Goal: Task Accomplishment & Management: Manage account settings

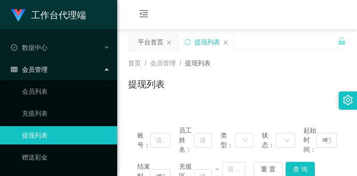
click at [246, 16] on div "会员购单 在线人数 0 1 2 3 4 5 6 7 8 9 0 1 2 3 4 5 6 7 8 9 0 1 2 3 4 5 6 7 8 9 0 1 2 3 4…" at bounding box center [237, 15] width 240 height 30
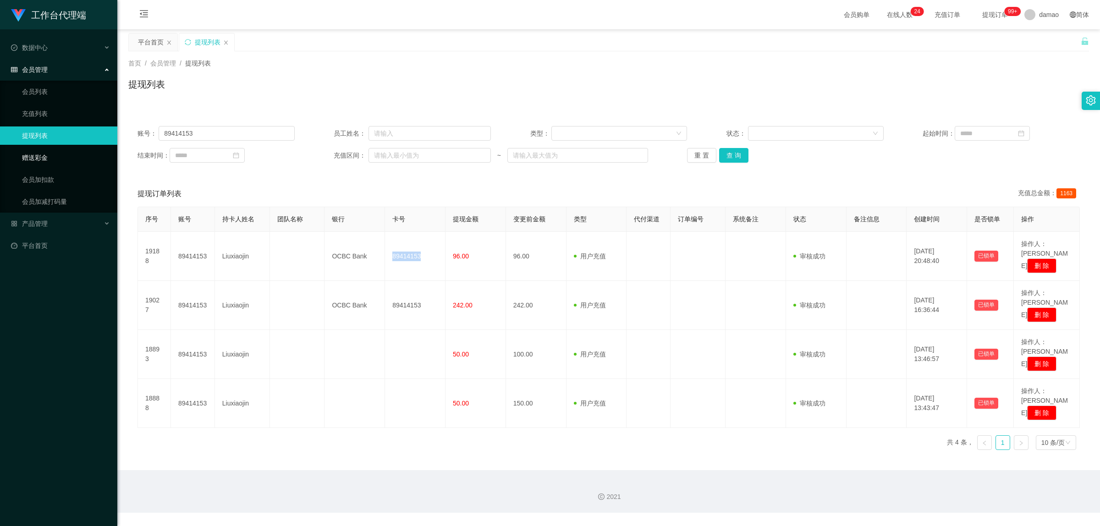
click at [44, 159] on link "赠送彩金" at bounding box center [66, 157] width 88 height 18
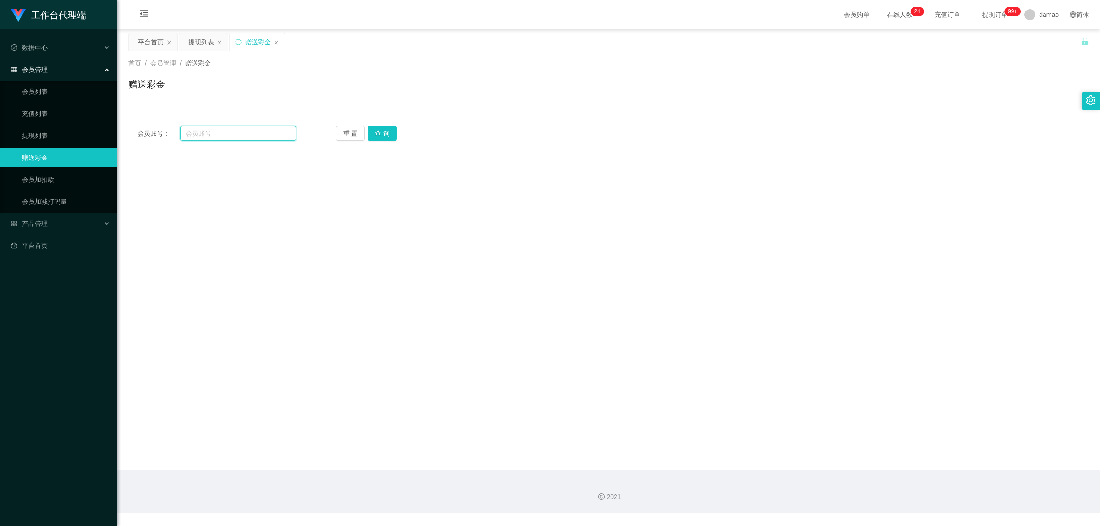
click at [207, 129] on input "text" at bounding box center [238, 133] width 116 height 15
paste input "89441904"
type input "89441904"
click at [380, 131] on button "查 询" at bounding box center [381, 133] width 29 height 15
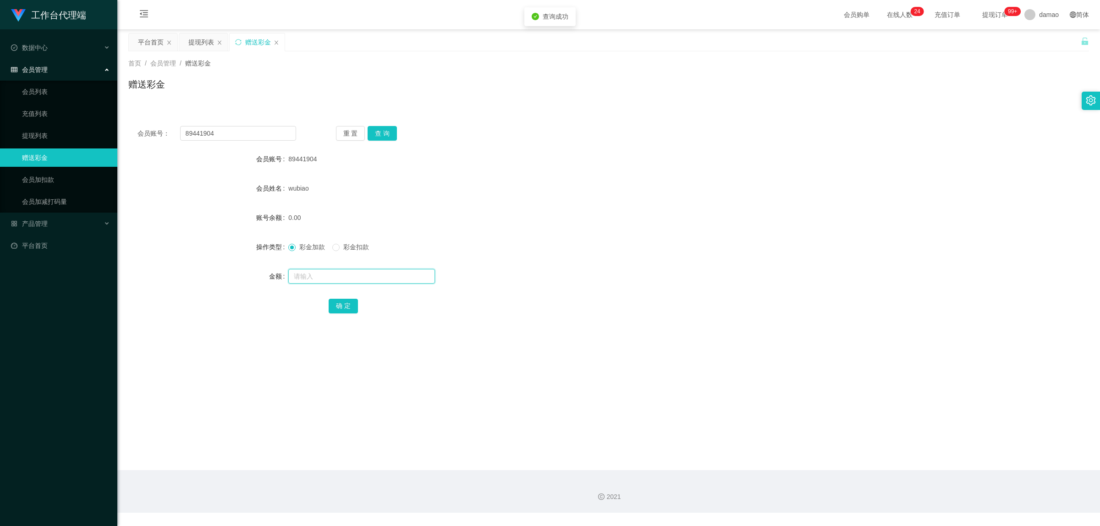
click at [322, 279] on input "text" at bounding box center [361, 276] width 147 height 15
type input "40"
click at [339, 308] on button "确 定" at bounding box center [342, 306] width 29 height 15
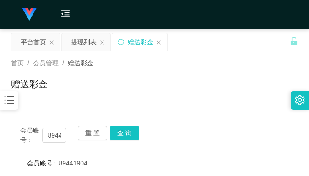
click at [173, 92] on div "赠送彩金" at bounding box center [154, 87] width 287 height 21
drag, startPoint x: 259, startPoint y: 67, endPoint x: 262, endPoint y: 34, distance: 32.7
click at [259, 63] on div "首页 / 会员管理 / 赠送彩金 /" at bounding box center [154, 64] width 287 height 10
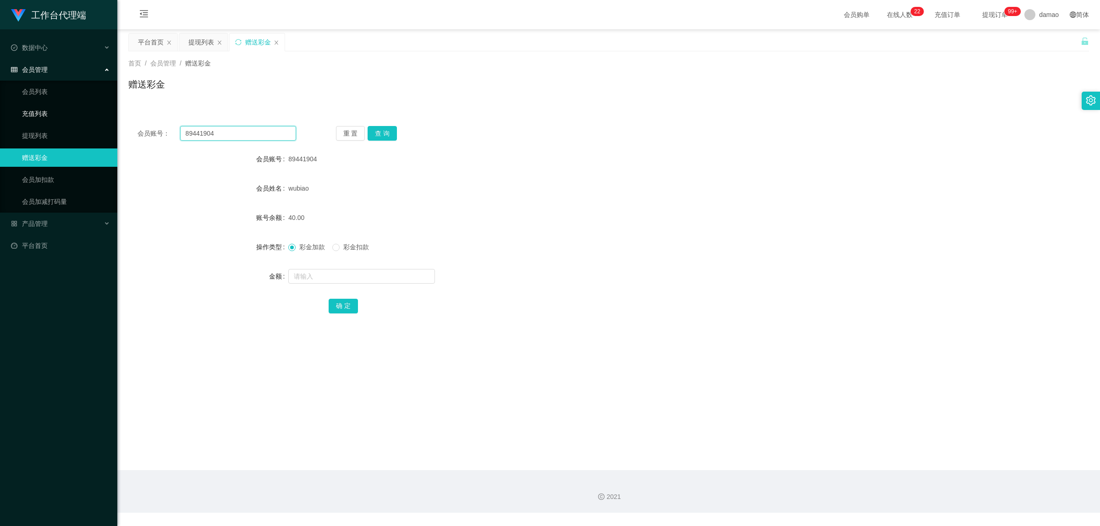
drag, startPoint x: 225, startPoint y: 134, endPoint x: 113, endPoint y: 110, distance: 114.7
click at [116, 112] on section "工作台代理端 数据中心 会员管理 会员列表 充值列表 提现列表 赠送彩金 会员加扣款 会员加减打码量 产品管理 平台首页 保存配置 重置配置 整体风格设置 主…" at bounding box center [550, 256] width 1100 height 513
paste input "14153"
type input "89414153"
drag, startPoint x: 377, startPoint y: 131, endPoint x: 371, endPoint y: 122, distance: 10.9
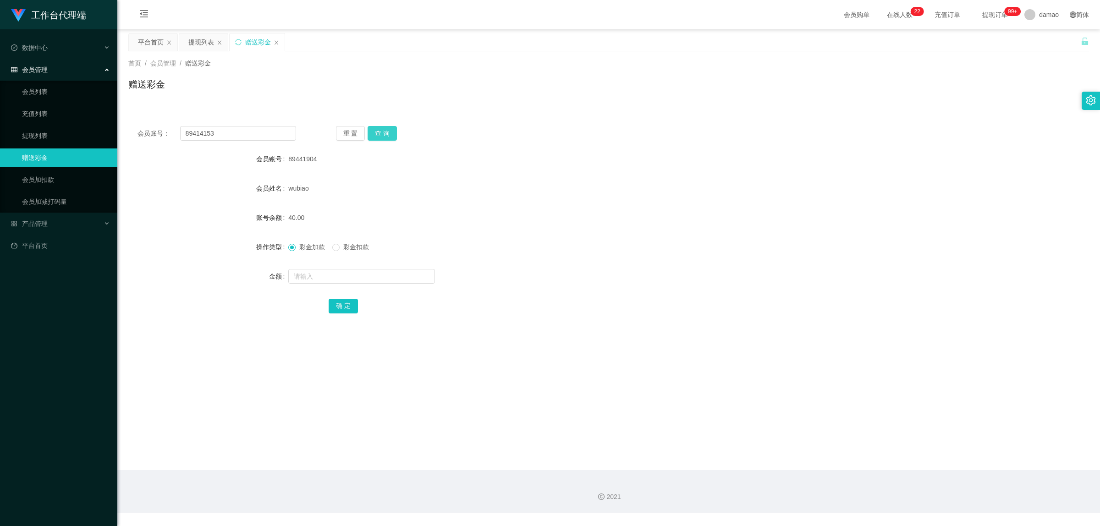
click at [377, 131] on button "查 询" at bounding box center [381, 133] width 29 height 15
click at [336, 278] on input "text" at bounding box center [361, 276] width 147 height 15
type input "56"
click at [334, 303] on button "确 定" at bounding box center [342, 306] width 29 height 15
click at [202, 45] on div "提现列表" at bounding box center [201, 41] width 26 height 17
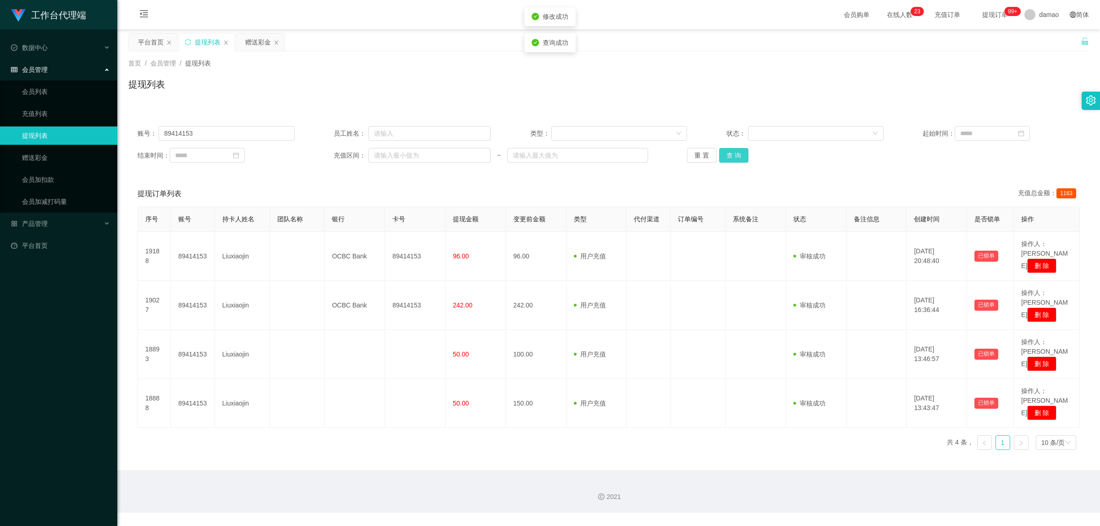
click at [738, 154] on button "查 询" at bounding box center [733, 155] width 29 height 15
click at [739, 150] on button "查 询" at bounding box center [733, 155] width 29 height 15
drag, startPoint x: 232, startPoint y: 128, endPoint x: 93, endPoint y: 94, distance: 142.9
click at [101, 97] on section "工作台代理端 数据中心 会员管理 会员列表 充值列表 提现列表 赠送彩金 会员加扣款 会员加减打码量 产品管理 平台首页 保存配置 重置配置 整体风格设置 主…" at bounding box center [550, 256] width 1100 height 513
click at [733, 156] on button "查 询" at bounding box center [733, 155] width 29 height 15
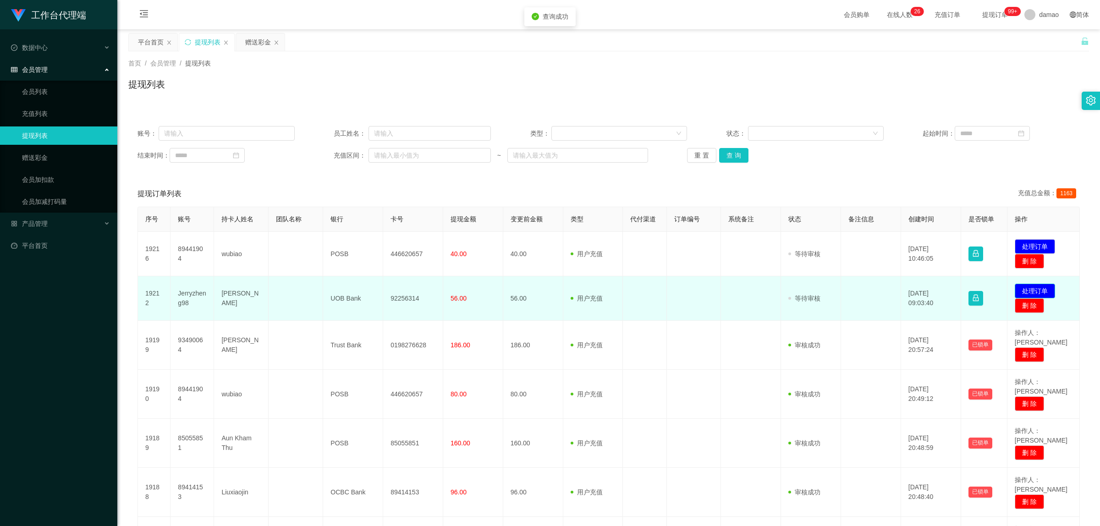
click at [1036, 289] on button "处理订单" at bounding box center [1034, 291] width 40 height 15
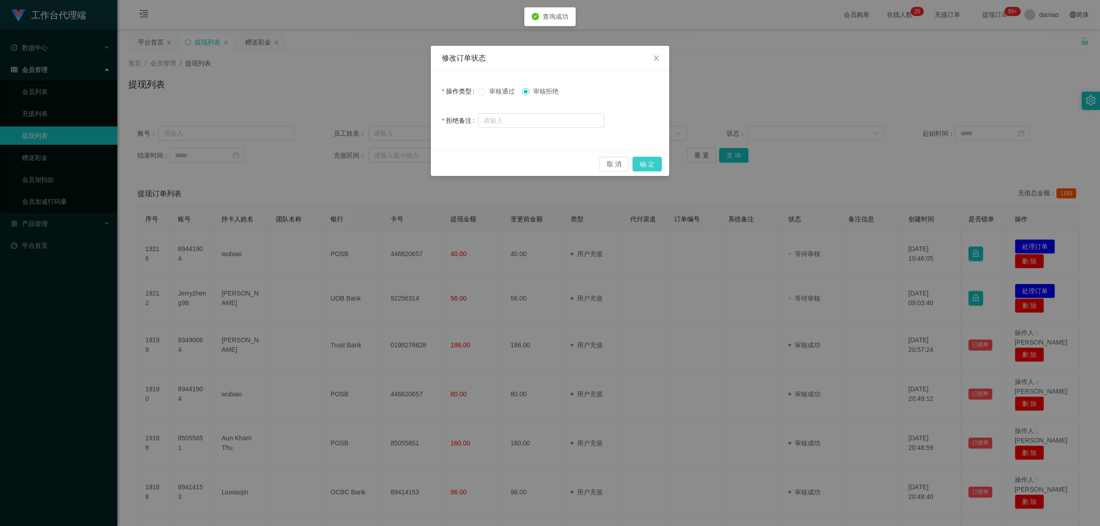
click at [652, 164] on button "确 定" at bounding box center [646, 164] width 29 height 15
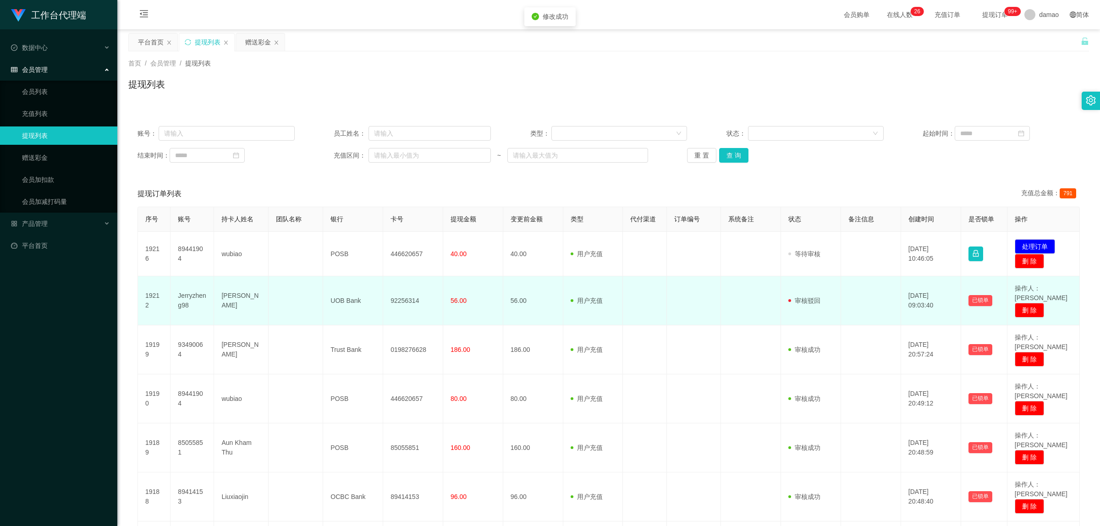
click at [404, 296] on td "92256314" at bounding box center [413, 300] width 60 height 49
click at [405, 296] on td "92256314" at bounding box center [413, 300] width 60 height 49
copy td "92256314"
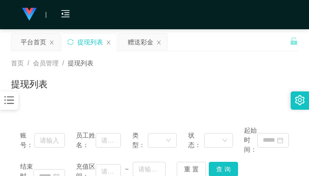
drag, startPoint x: 214, startPoint y: 90, endPoint x: 221, endPoint y: 94, distance: 7.8
click at [217, 90] on div "提现列表" at bounding box center [154, 87] width 287 height 21
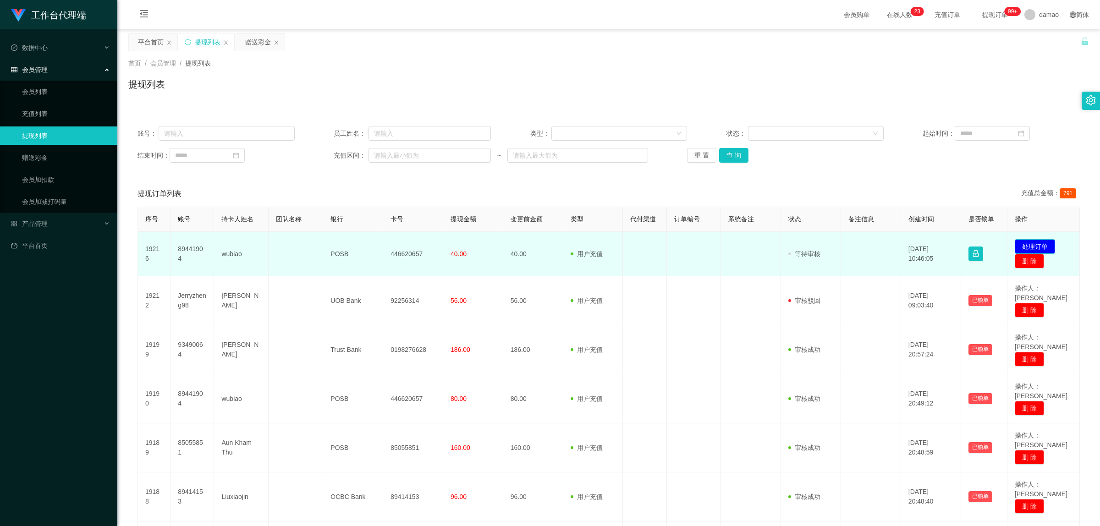
click at [1041, 241] on button "处理订单" at bounding box center [1034, 246] width 40 height 15
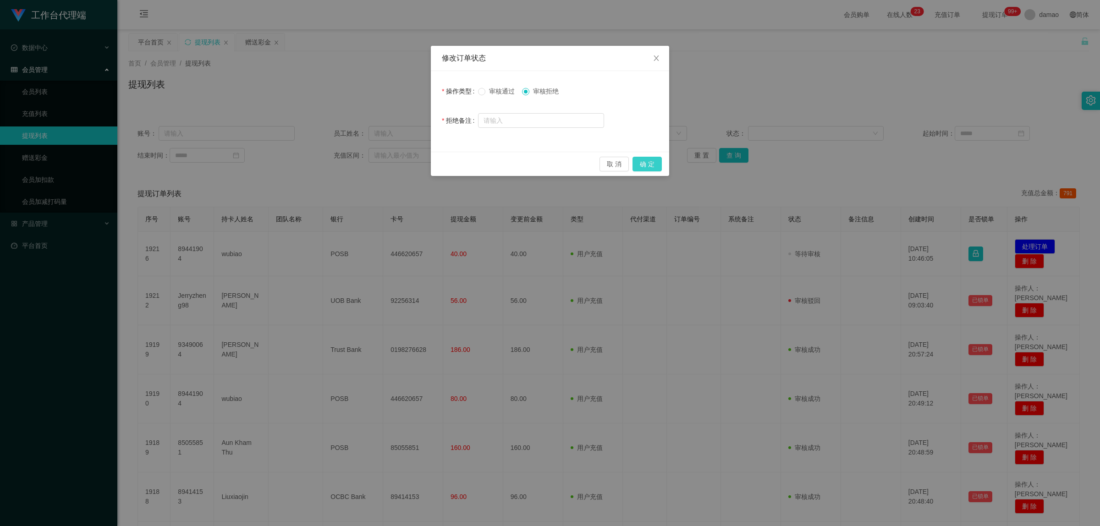
click at [653, 161] on button "确 定" at bounding box center [646, 164] width 29 height 15
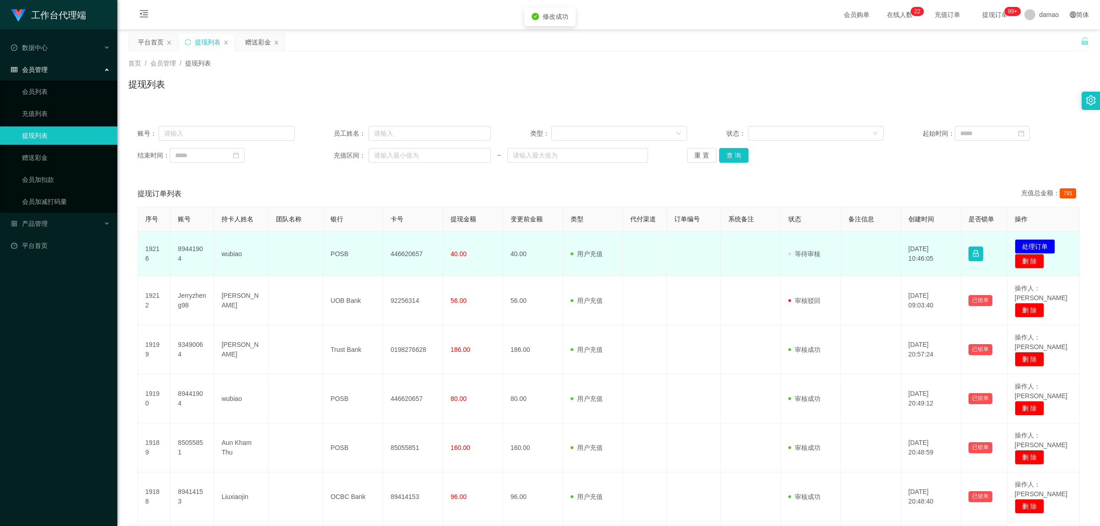
click at [409, 252] on td "446620657" at bounding box center [413, 254] width 60 height 44
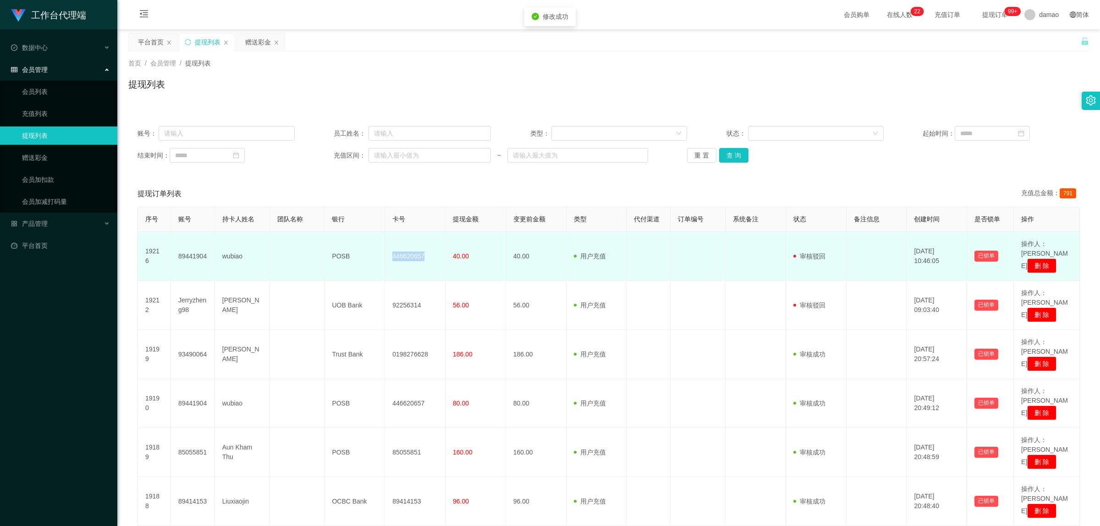
copy td "446620657"
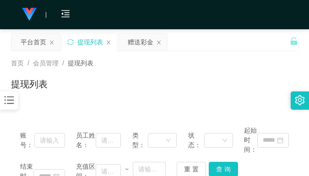
click at [241, 67] on div "首页 / 会员管理 / 提现列表 /" at bounding box center [154, 64] width 287 height 10
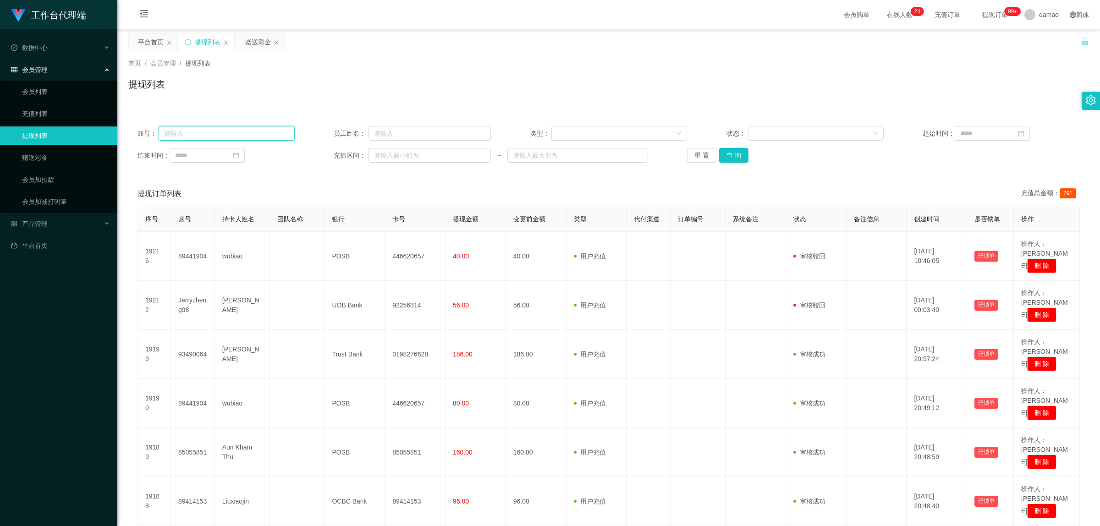
click at [230, 132] on input "text" at bounding box center [227, 133] width 136 height 15
click at [251, 38] on div "赠送彩金" at bounding box center [258, 41] width 26 height 17
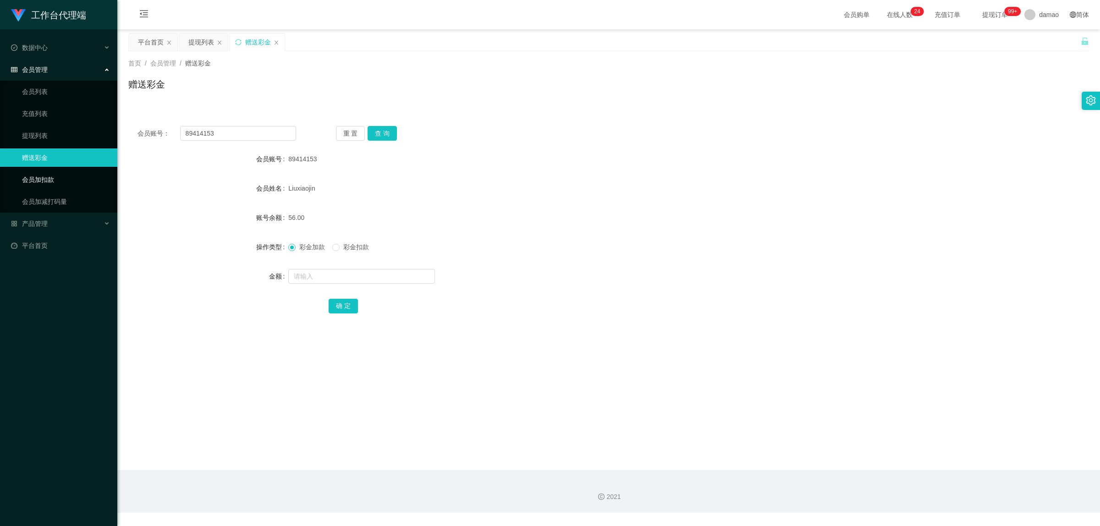
click at [51, 175] on link "会员加扣款" at bounding box center [66, 179] width 88 height 18
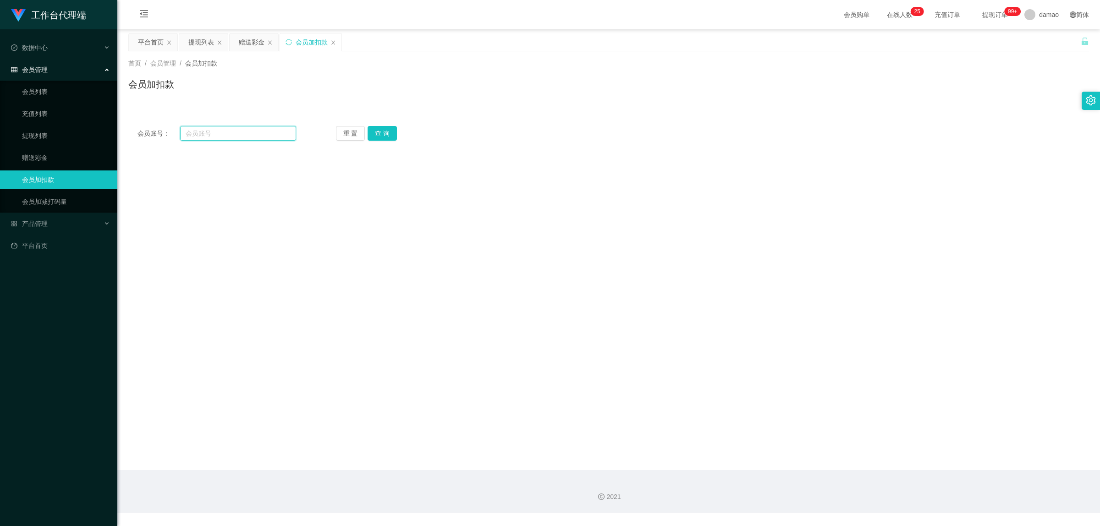
click at [218, 133] on input "text" at bounding box center [238, 133] width 116 height 15
paste input "89441904"
type input "89441904"
click at [379, 133] on button "查 询" at bounding box center [381, 133] width 29 height 15
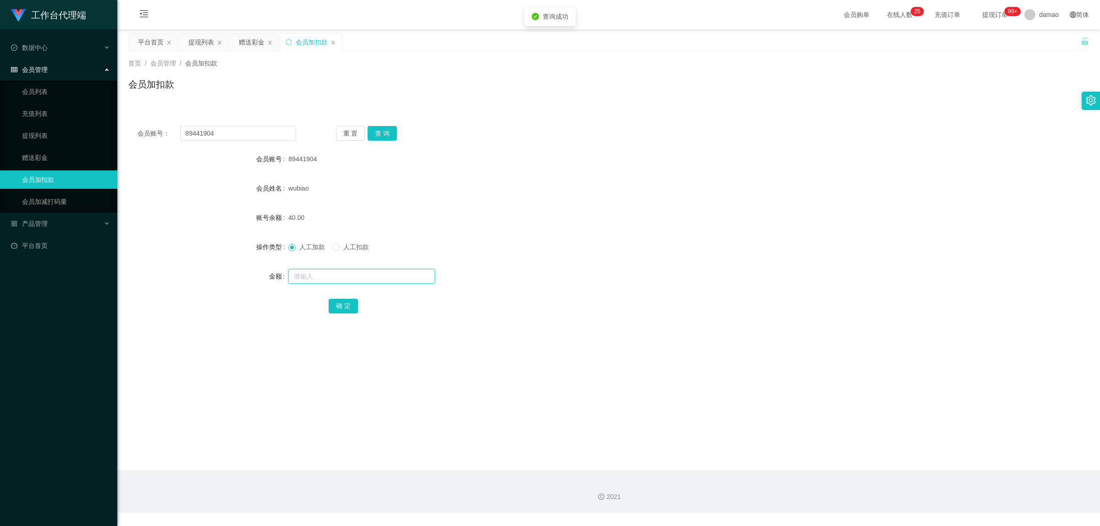
click at [308, 275] on input "text" at bounding box center [361, 276] width 147 height 15
type input "3000"
click at [348, 304] on button "确 定" at bounding box center [342, 306] width 29 height 15
click at [202, 41] on div "提现列表" at bounding box center [201, 41] width 26 height 17
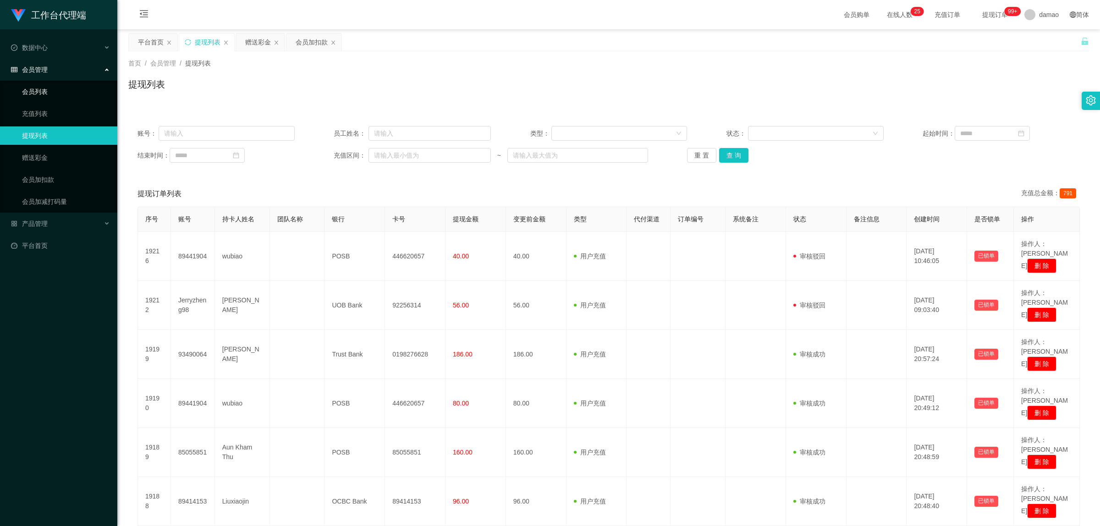
click at [46, 88] on link "会员列表" at bounding box center [66, 91] width 88 height 18
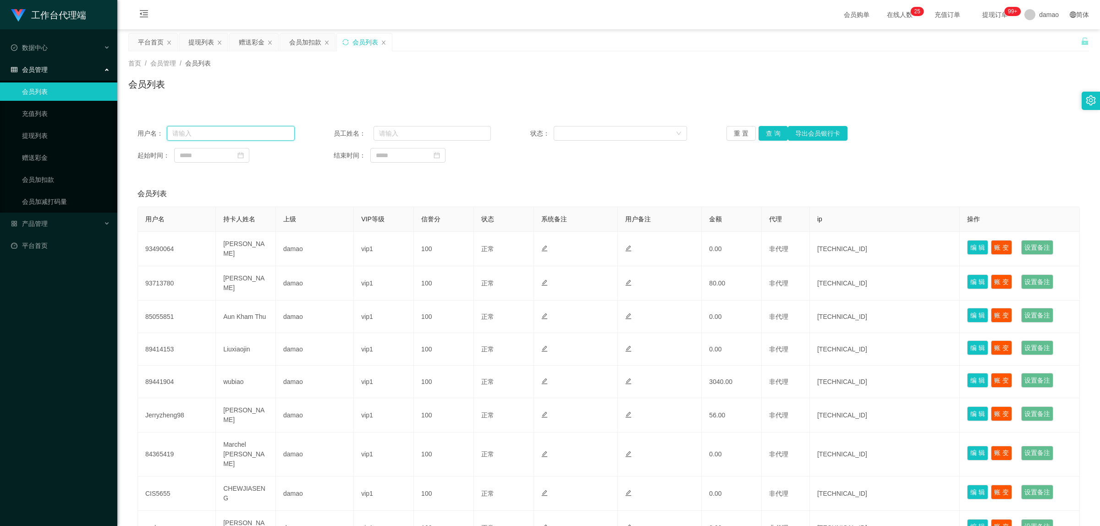
click at [249, 130] on input "text" at bounding box center [231, 133] width 128 height 15
paste input "89441904"
type input "89441904"
click at [770, 127] on button "查 询" at bounding box center [772, 133] width 29 height 15
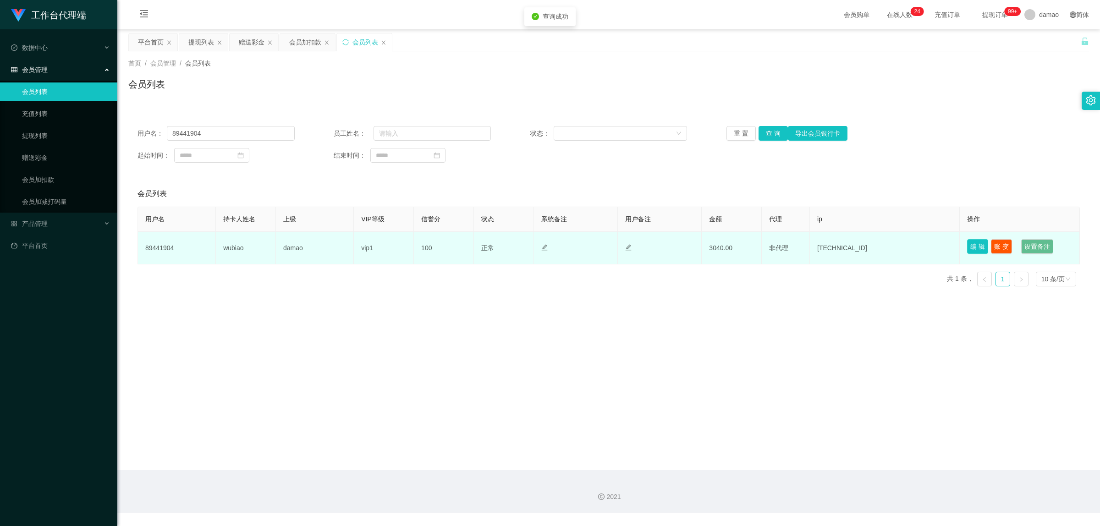
click at [974, 245] on button "编 辑" at bounding box center [977, 246] width 21 height 15
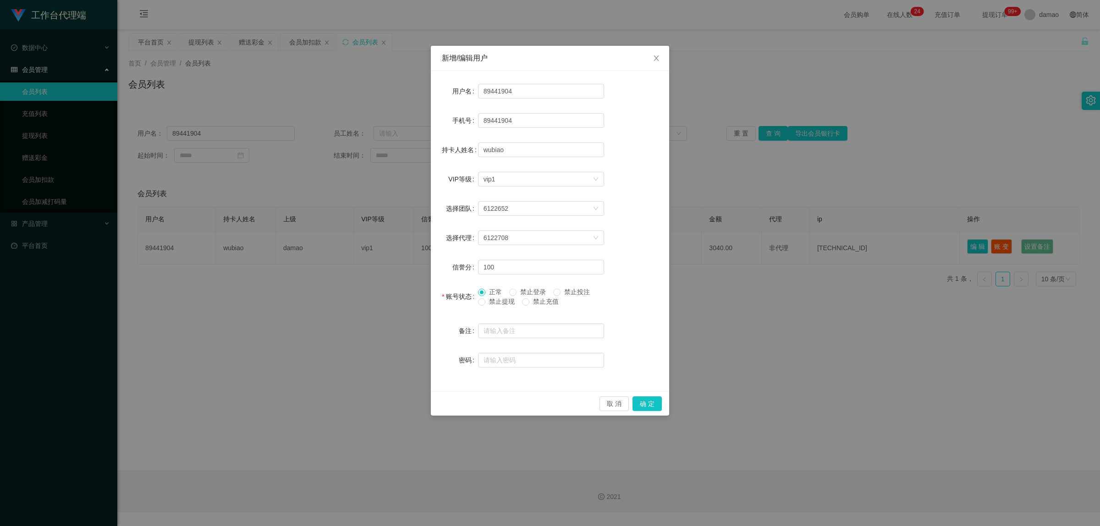
click at [488, 304] on span "禁止提现" at bounding box center [501, 301] width 33 height 7
click at [644, 404] on button "确 定" at bounding box center [646, 403] width 29 height 15
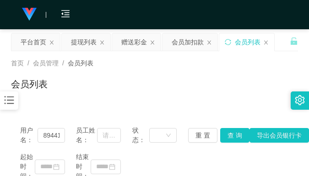
click at [252, 92] on div "会员列表" at bounding box center [154, 87] width 287 height 21
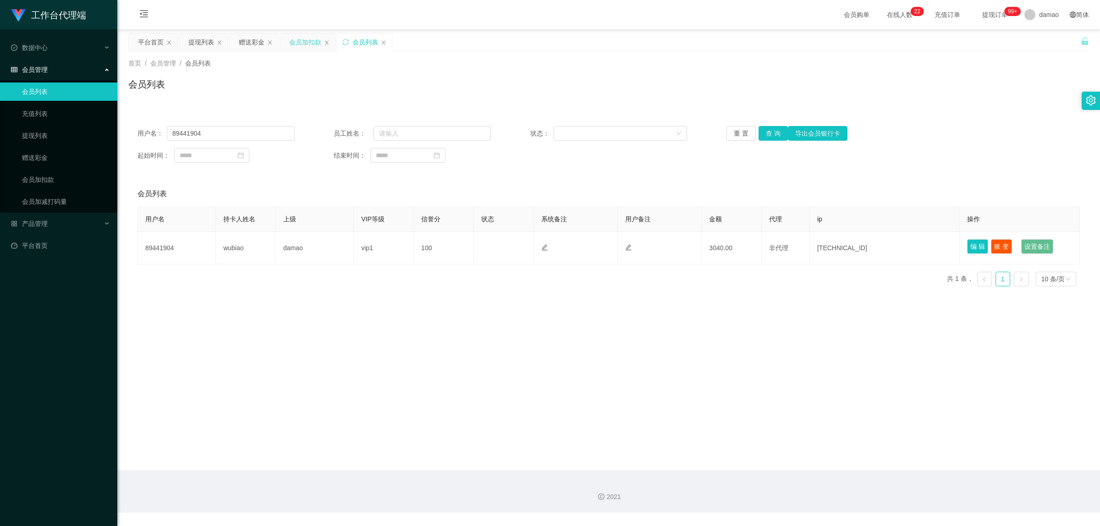
click at [304, 40] on div "会员加扣款" at bounding box center [305, 41] width 32 height 17
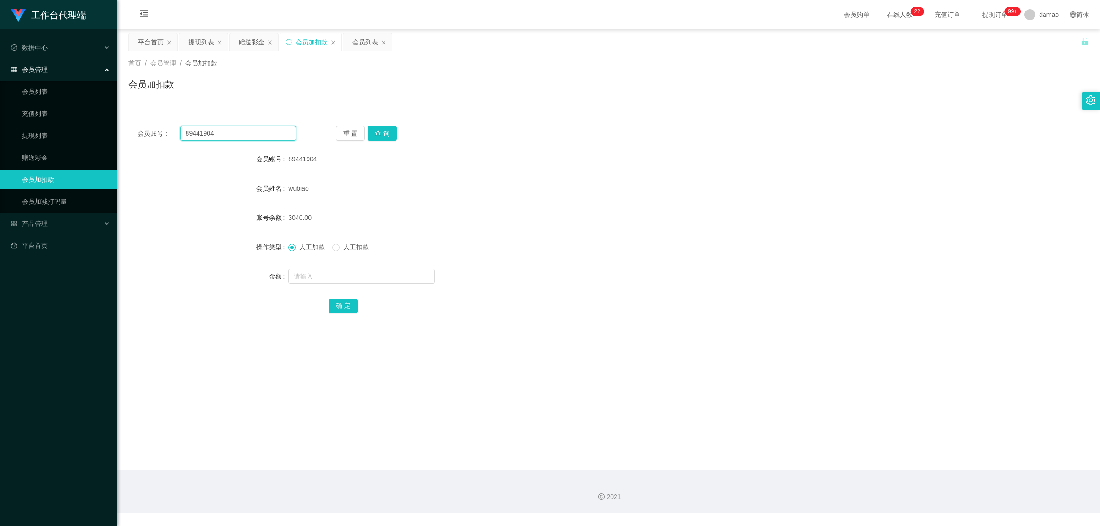
drag, startPoint x: 262, startPoint y: 132, endPoint x: 144, endPoint y: 115, distance: 118.6
click at [145, 115] on div "会员账号： 89441904 重 置 查 询 会员账号 89441904 会员姓名 wubiao 账号余额 3040.00 操作类型 人工加款 人工扣款 金额…" at bounding box center [608, 220] width 960 height 229
paste input "Jerryzheng98"
type input "Jerryzheng98"
drag, startPoint x: 385, startPoint y: 127, endPoint x: 369, endPoint y: 144, distance: 23.7
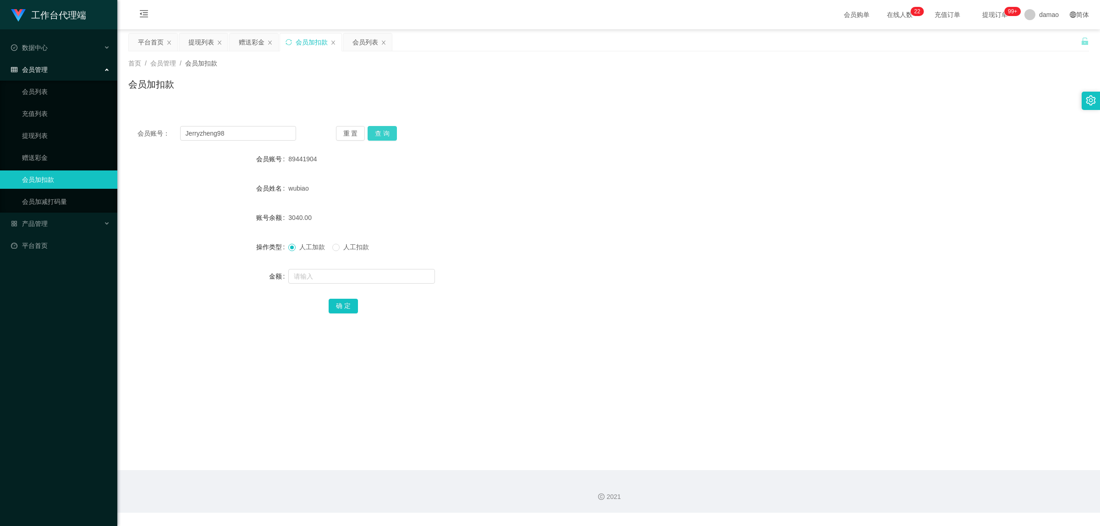
click at [386, 128] on button "查 询" at bounding box center [381, 133] width 29 height 15
click at [335, 276] on input "text" at bounding box center [361, 276] width 147 height 15
type input "1000"
click at [342, 305] on button "确 定" at bounding box center [342, 306] width 29 height 15
click at [200, 37] on div "提现列表" at bounding box center [201, 41] width 26 height 17
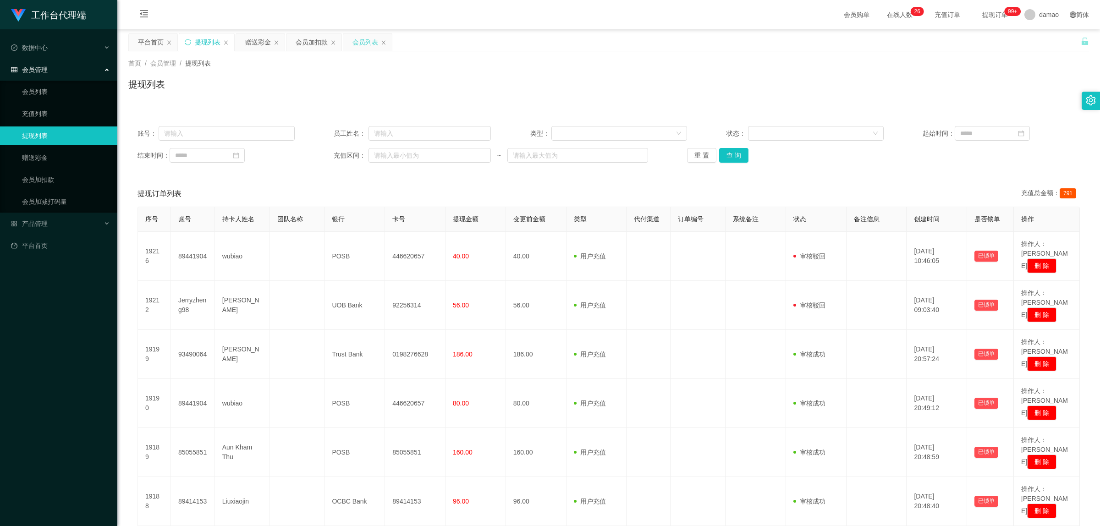
click at [363, 43] on div "会员列表" at bounding box center [365, 41] width 26 height 17
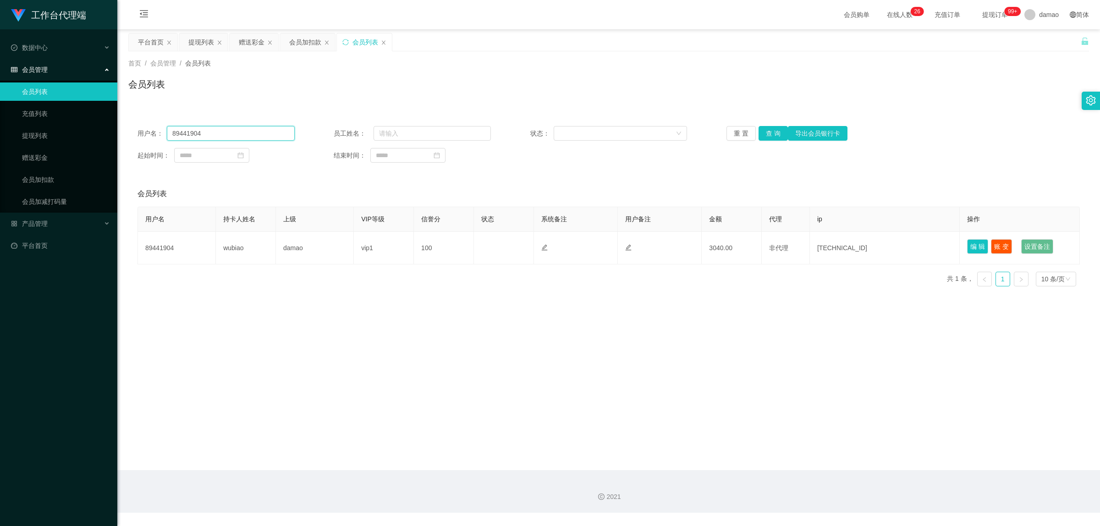
drag, startPoint x: 230, startPoint y: 131, endPoint x: 117, endPoint y: 101, distance: 116.6
click at [120, 106] on main "关闭左侧 关闭右侧 关闭其它 刷新页面 平台首页 提现列表 赠送彩金 会员加扣款 会员列表 首页 / 会员管理 / 会员列表 / 会员列表 用户名： 8944…" at bounding box center [608, 249] width 982 height 441
paste input "Jerryzheng98"
type input "Jerryzheng98"
click at [770, 129] on button "查 询" at bounding box center [772, 133] width 29 height 15
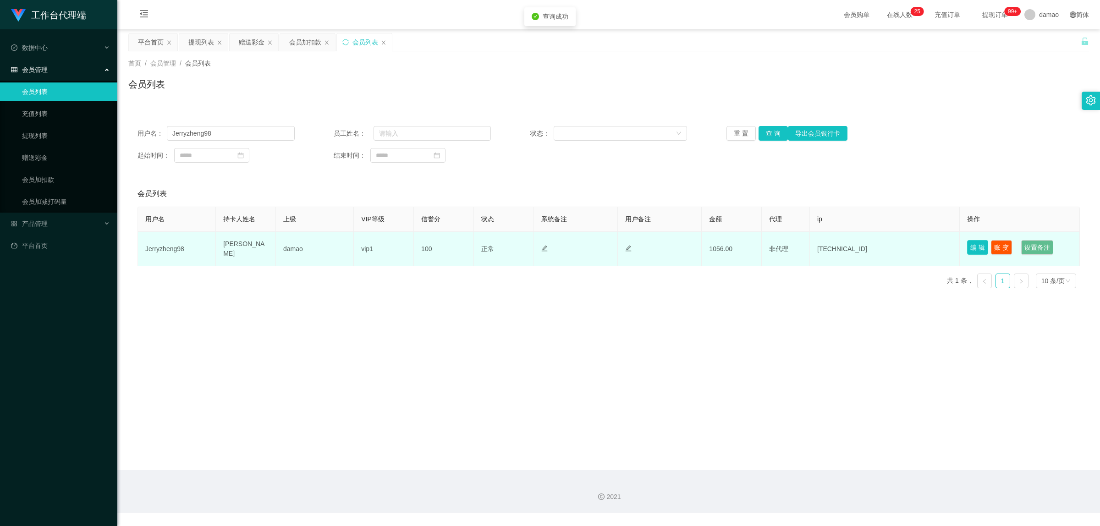
click at [972, 248] on button "编 辑" at bounding box center [977, 247] width 21 height 15
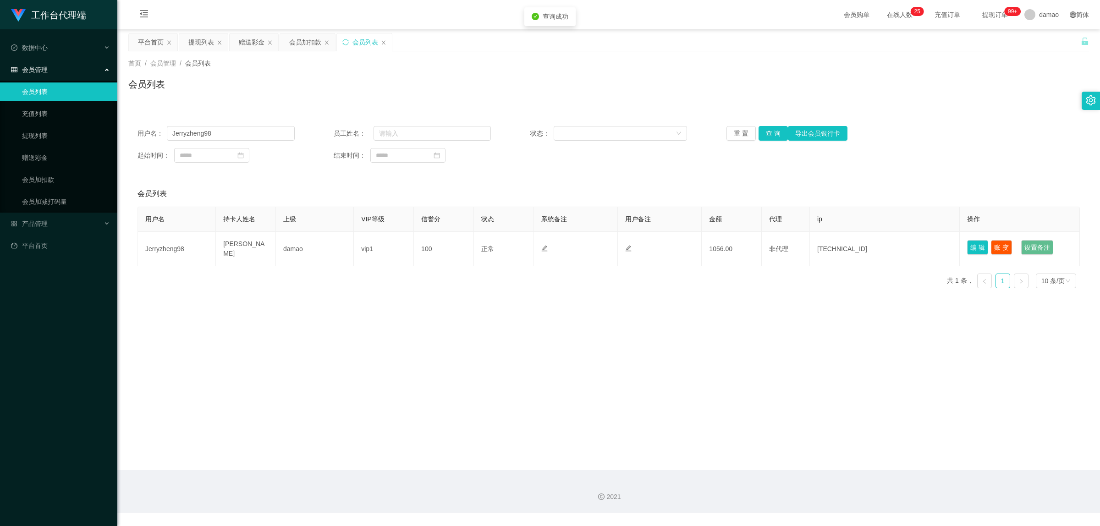
type input "Jerryzheng98"
type input "[PERSON_NAME]"
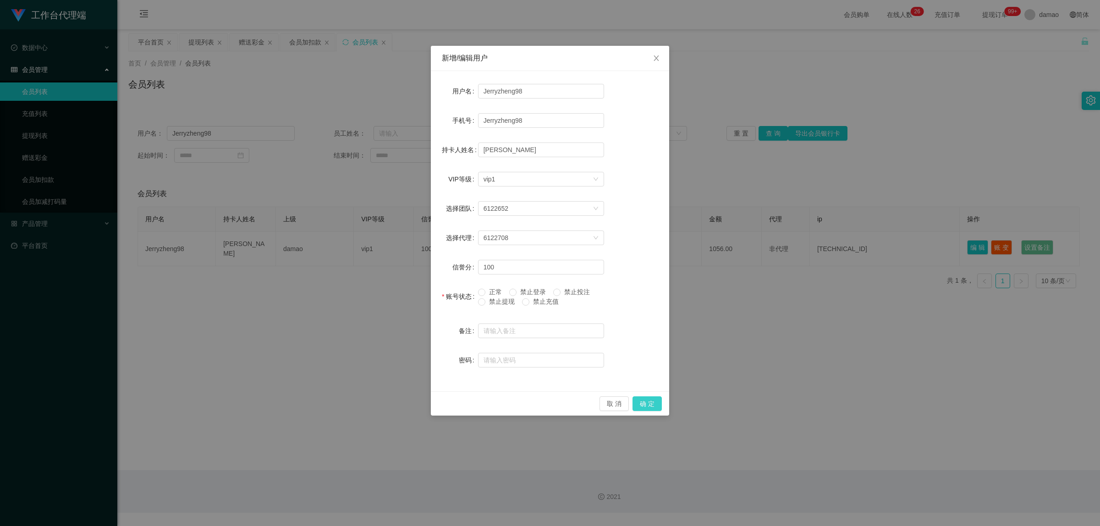
click at [638, 401] on button "确 定" at bounding box center [646, 403] width 29 height 15
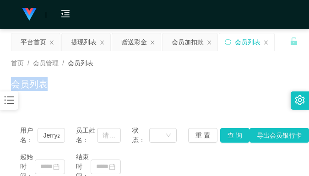
drag, startPoint x: 264, startPoint y: 66, endPoint x: 266, endPoint y: 0, distance: 66.0
click at [262, 60] on div "首页 / 会员管理 / 会员列表 / 会员列表" at bounding box center [154, 79] width 287 height 40
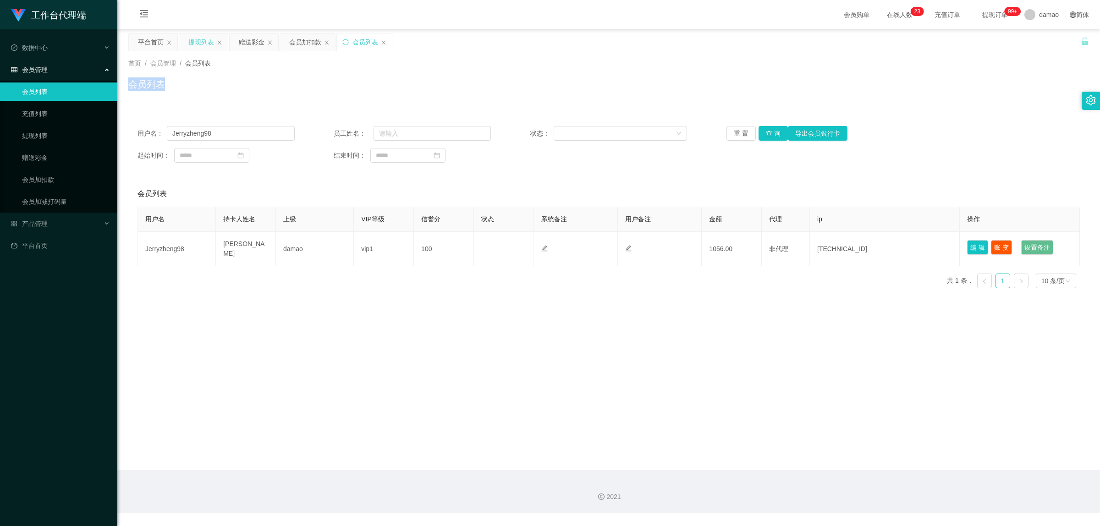
click at [202, 38] on div "提现列表" at bounding box center [201, 41] width 26 height 17
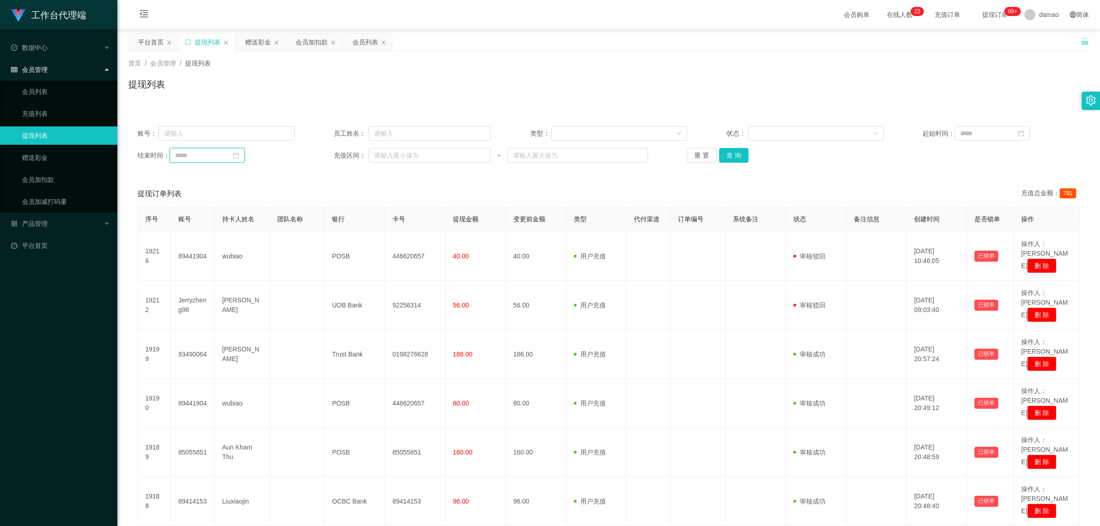
click at [206, 155] on input at bounding box center [207, 155] width 75 height 15
type input "********"
click at [731, 153] on button "查 询" at bounding box center [733, 155] width 29 height 15
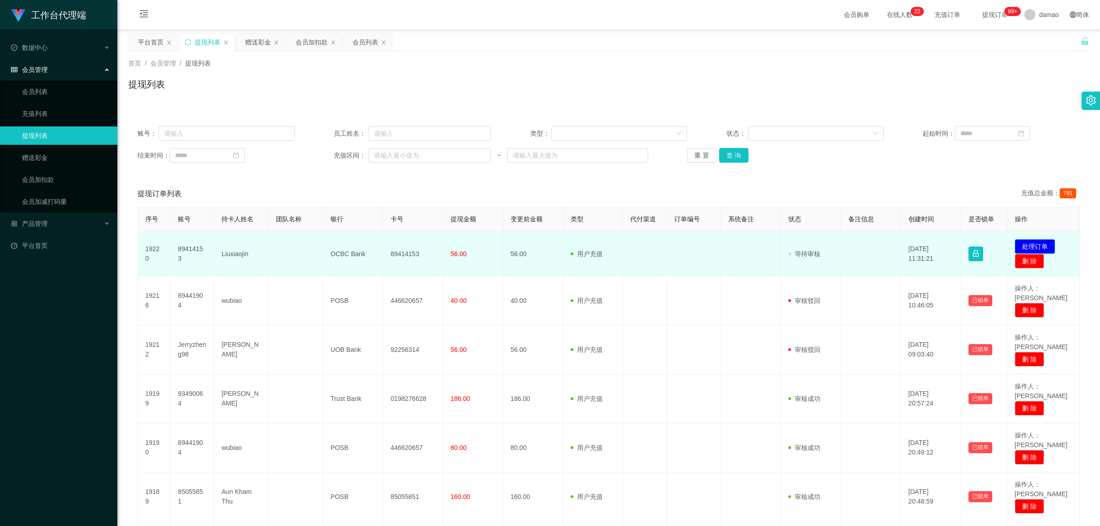
click at [1040, 246] on button "处理订单" at bounding box center [1034, 246] width 40 height 15
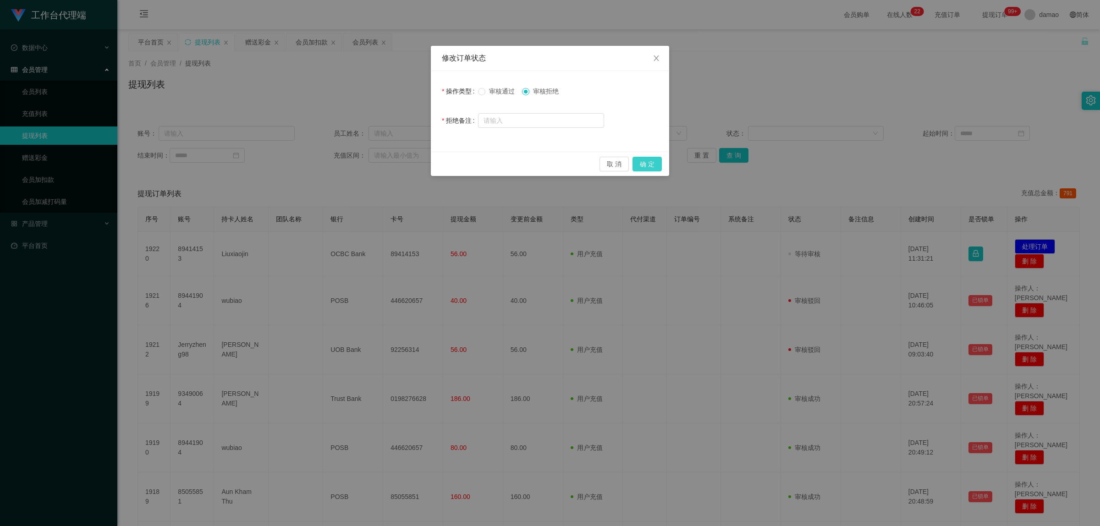
click at [646, 164] on button "确 定" at bounding box center [646, 164] width 29 height 15
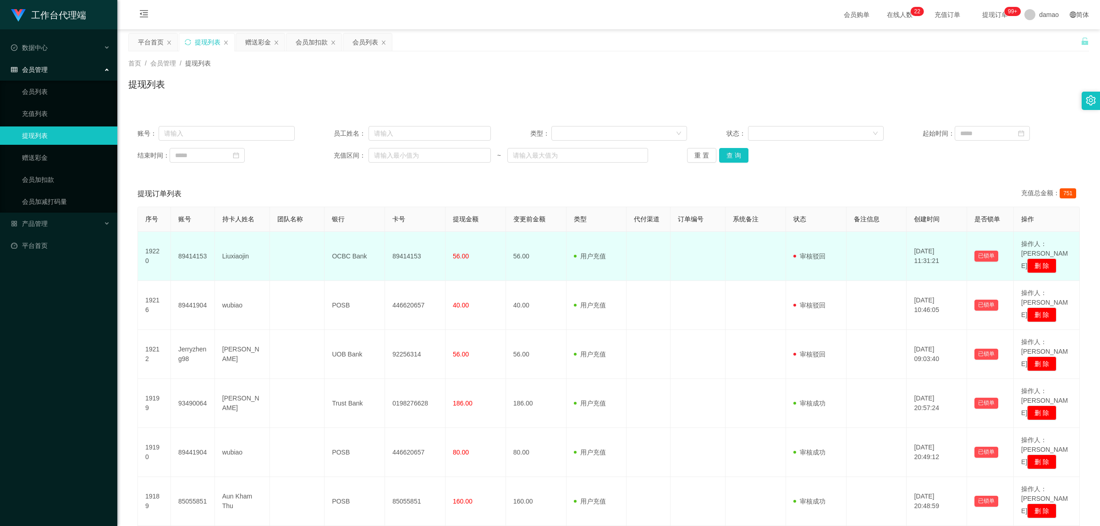
click at [199, 251] on td "89414153" at bounding box center [193, 256] width 44 height 49
copy td "89414153"
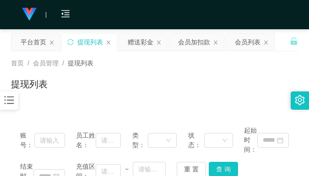
drag, startPoint x: 181, startPoint y: 75, endPoint x: 200, endPoint y: 60, distance: 23.5
click at [181, 75] on div "首页 / 会员管理 / 提现列表 / 提现列表" at bounding box center [154, 79] width 287 height 40
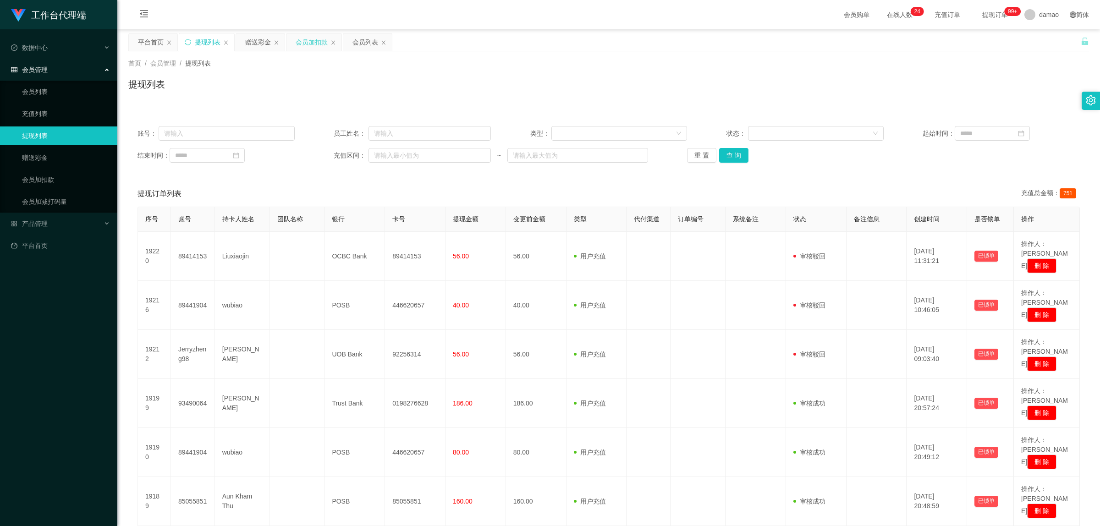
click at [314, 43] on div "会员加扣款" at bounding box center [312, 41] width 32 height 17
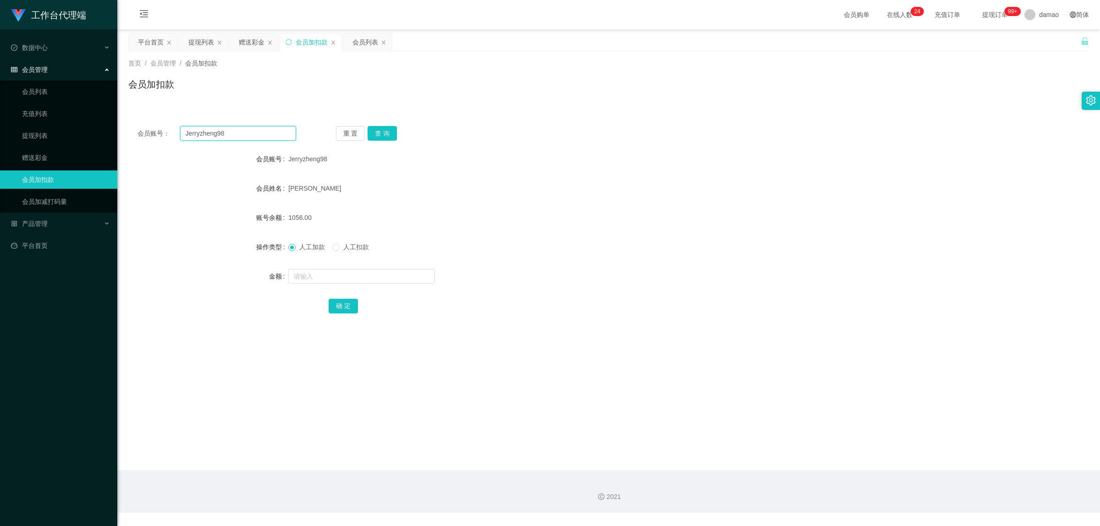
drag, startPoint x: 235, startPoint y: 132, endPoint x: 134, endPoint y: 113, distance: 102.5
click at [134, 114] on div "会员账号： Jerryzheng98 重 置 查 询 会员账号 Jerryzheng98 会员姓名 [PERSON_NAME] 账号余额 1056.00 操作…" at bounding box center [608, 220] width 960 height 229
paste input "89414153"
type input "89414153"
click at [385, 133] on button "查 询" at bounding box center [381, 133] width 29 height 15
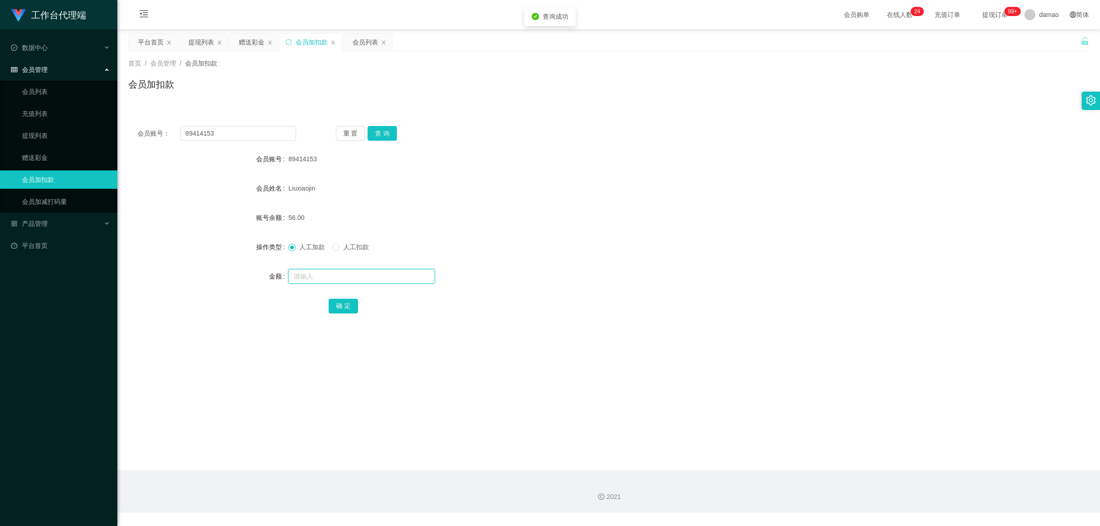
click at [316, 277] on input "text" at bounding box center [361, 276] width 147 height 15
type input "500"
click at [342, 306] on button "确 定" at bounding box center [342, 306] width 29 height 15
click at [362, 39] on div "会员列表" at bounding box center [365, 41] width 26 height 17
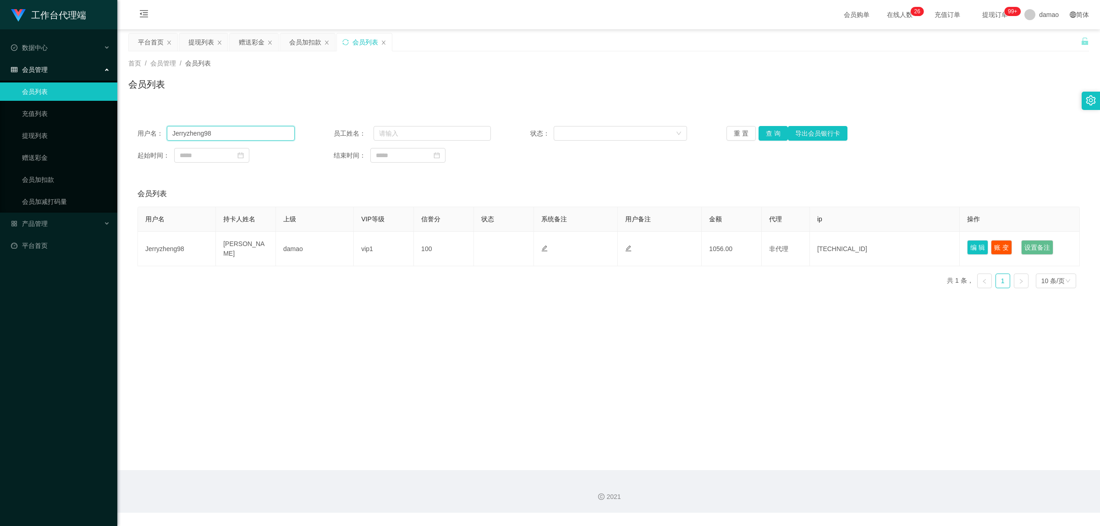
drag, startPoint x: 248, startPoint y: 131, endPoint x: 46, endPoint y: 92, distance: 205.3
click at [51, 95] on section "工作台代理端 数据中心 会员管理 会员列表 充值列表 提现列表 赠送彩金 会员加扣款 会员加减打码量 产品管理 平台首页 保存配置 重置配置 整体风格设置 主…" at bounding box center [550, 256] width 1100 height 513
paste input "89414153"
type input "89414153"
click at [766, 132] on button "查 询" at bounding box center [772, 133] width 29 height 15
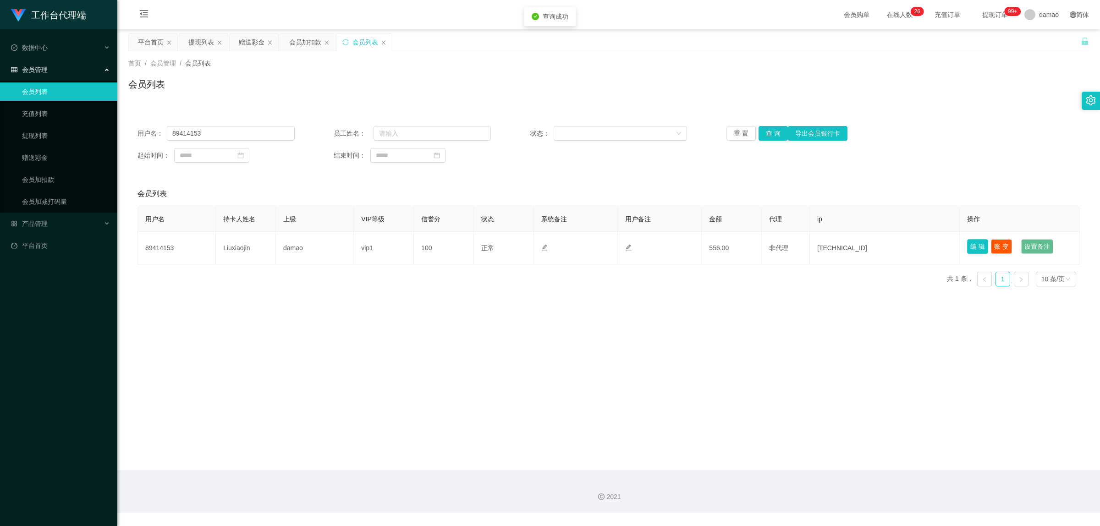
click at [973, 248] on button "编 辑" at bounding box center [977, 246] width 21 height 15
type input "89414153"
type input "Liuxiaojin"
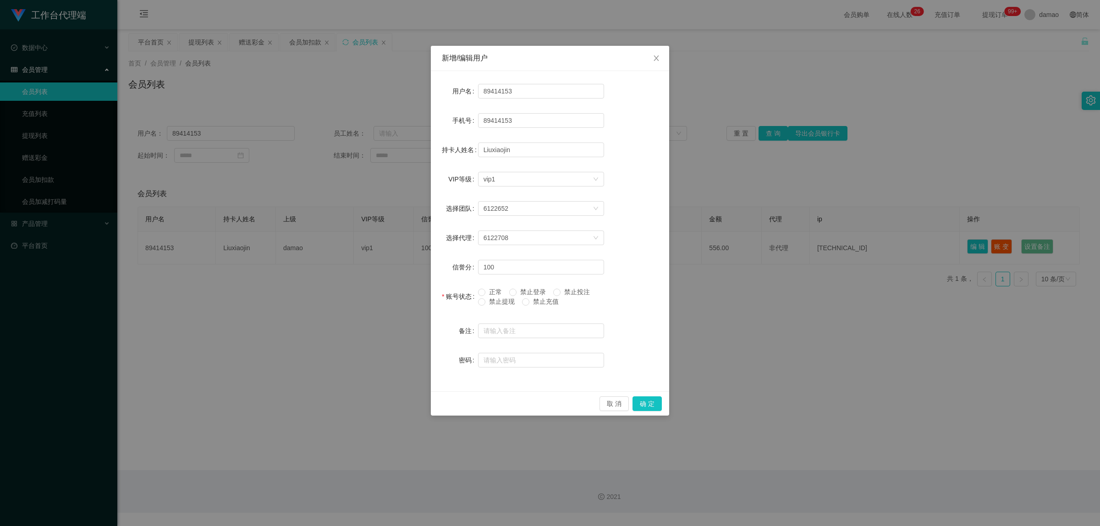
click at [486, 305] on span "禁止提现" at bounding box center [501, 301] width 33 height 7
click at [654, 407] on button "确 定" at bounding box center [646, 403] width 29 height 15
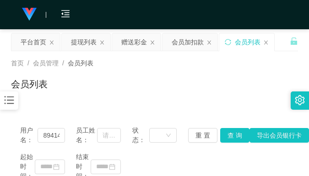
click at [252, 77] on div "首页 / 会员管理 / 会员列表 / 会员列表" at bounding box center [154, 79] width 287 height 40
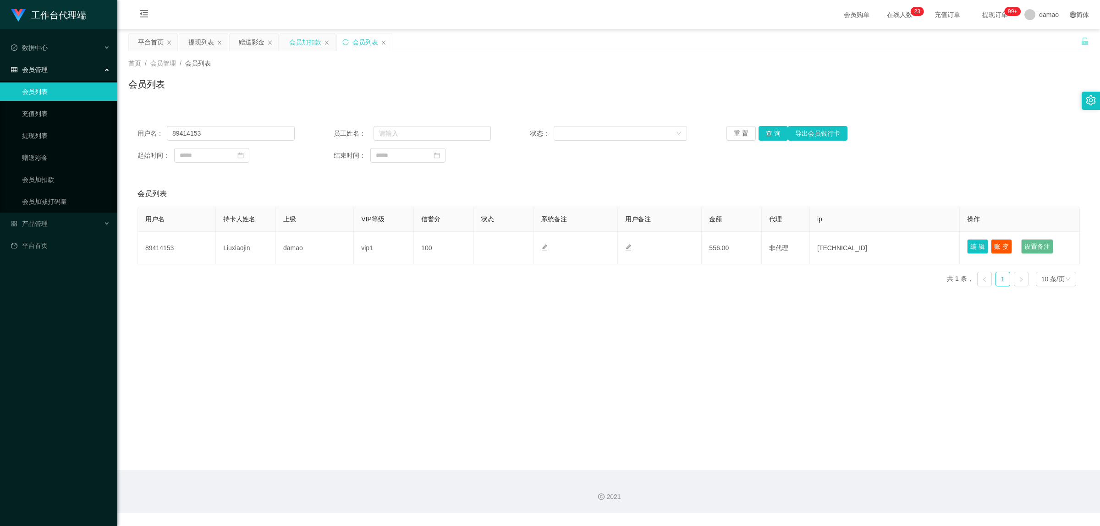
click at [292, 45] on div "会员加扣款" at bounding box center [305, 41] width 32 height 17
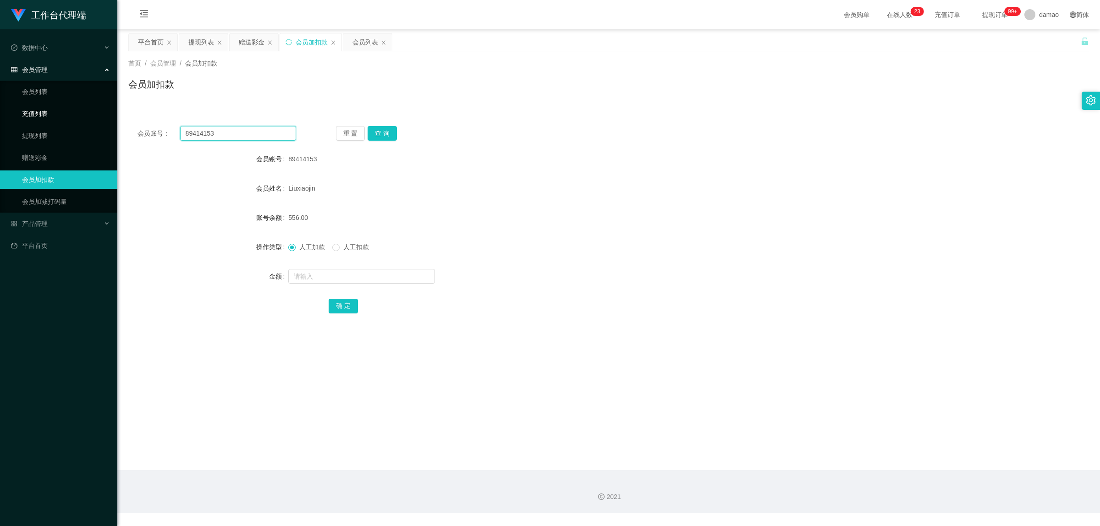
drag, startPoint x: 221, startPoint y: 133, endPoint x: 113, endPoint y: 109, distance: 110.9
click at [113, 109] on section "工作台代理端 数据中心 会员管理 会员列表 充值列表 提现列表 赠送彩金 会员加扣款 会员加减打码量 产品管理 平台首页 保存配置 重置配置 整体风格设置 主…" at bounding box center [550, 256] width 1100 height 513
paste input "5055851"
type input "85055851"
click at [379, 136] on button "查 询" at bounding box center [381, 133] width 29 height 15
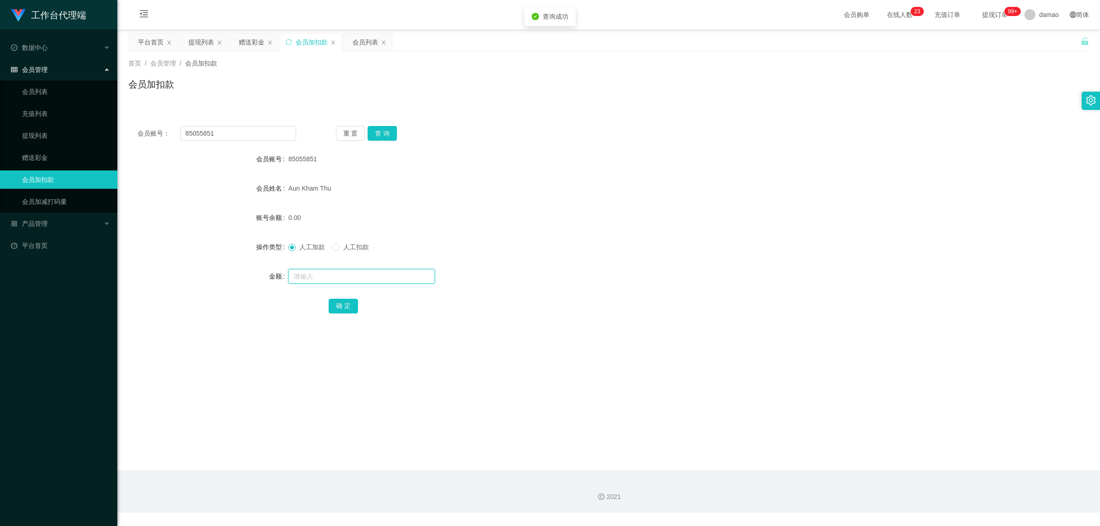
click at [328, 274] on input "text" at bounding box center [361, 276] width 147 height 15
type input "500"
click at [346, 306] on button "确 定" at bounding box center [342, 306] width 29 height 15
click at [366, 39] on div "会员列表" at bounding box center [365, 41] width 26 height 17
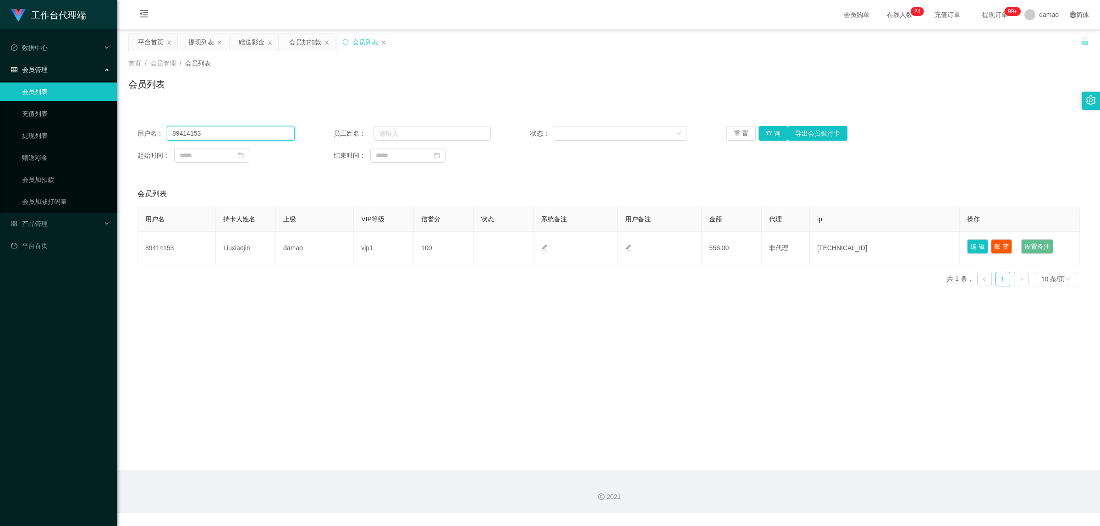
drag, startPoint x: 250, startPoint y: 135, endPoint x: 134, endPoint y: 114, distance: 118.3
click at [110, 113] on section "工作台代理端 数据中心 会员管理 会员列表 充值列表 提现列表 赠送彩金 会员加扣款 会员加减打码量 产品管理 平台首页 保存配置 重置配置 整体风格设置 主…" at bounding box center [550, 256] width 1100 height 513
paste input "5055851"
type input "85055851"
click at [777, 131] on button "查 询" at bounding box center [772, 133] width 29 height 15
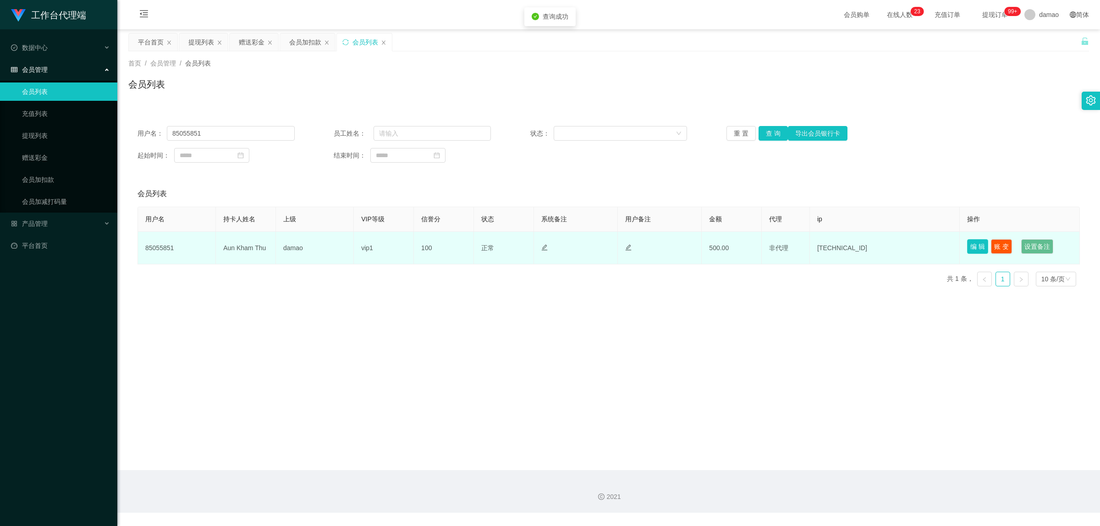
click at [968, 243] on button "编 辑" at bounding box center [977, 246] width 21 height 15
type input "85055851"
type input "Aun Kham Thu"
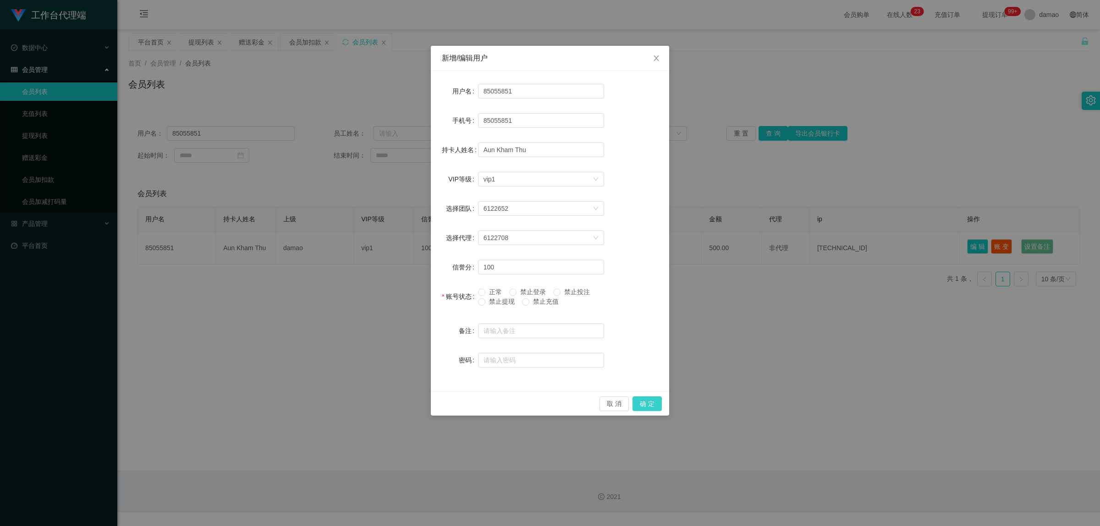
click at [655, 403] on button "确 定" at bounding box center [646, 403] width 29 height 15
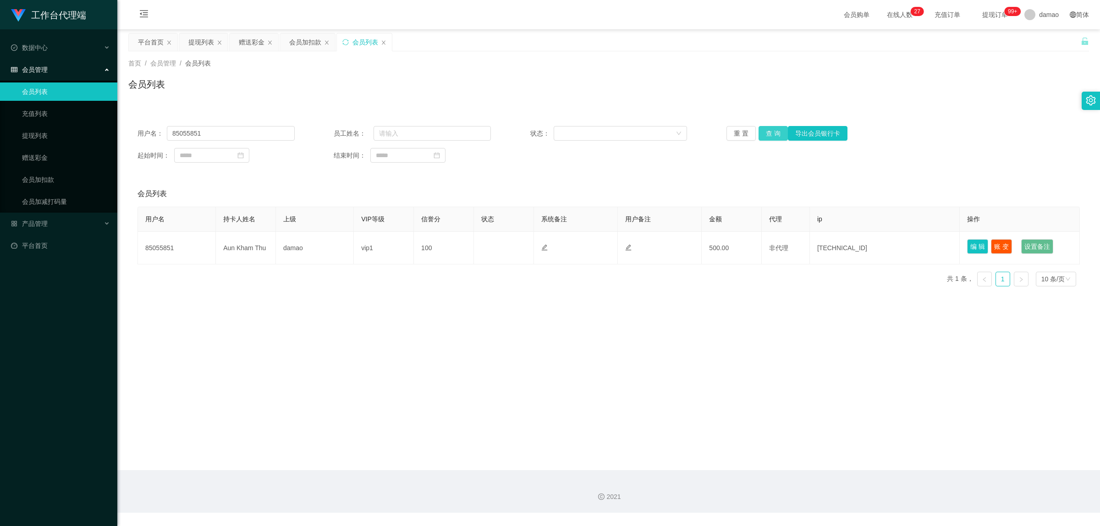
click at [767, 133] on button "查 询" at bounding box center [772, 133] width 29 height 15
drag, startPoint x: 235, startPoint y: 129, endPoint x: 91, endPoint y: 115, distance: 145.0
click at [97, 117] on section "工作台代理端 数据中心 会员管理 会员列表 充值列表 提现列表 赠送彩金 会员加扣款 会员加减打码量 产品管理 平台首页 保存配置 重置配置 整体风格设置 主…" at bounding box center [550, 256] width 1100 height 513
click at [768, 134] on button "查 询" at bounding box center [772, 133] width 29 height 15
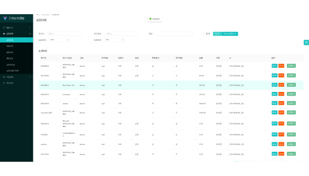
scroll to position [109, 0]
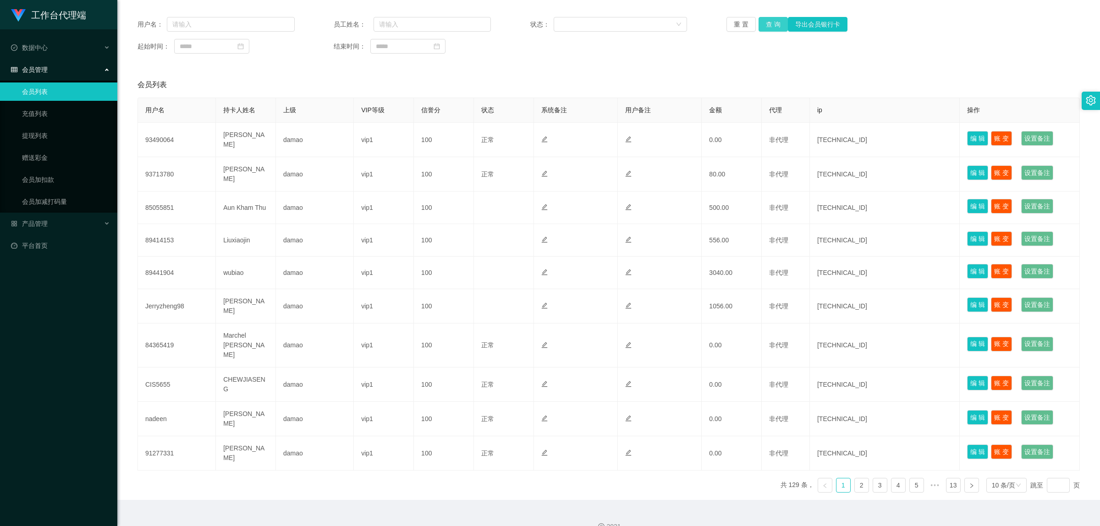
click at [772, 23] on button "查 询" at bounding box center [772, 24] width 29 height 15
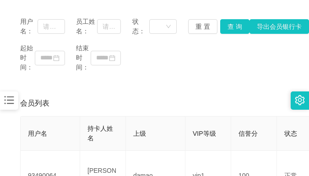
click at [240, 93] on div "会员列表" at bounding box center [154, 104] width 269 height 26
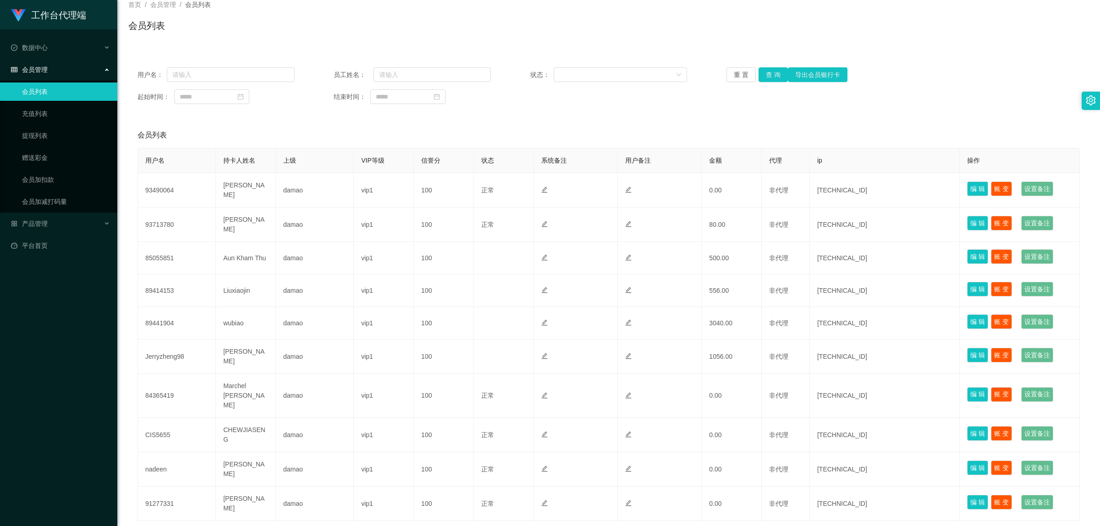
scroll to position [0, 0]
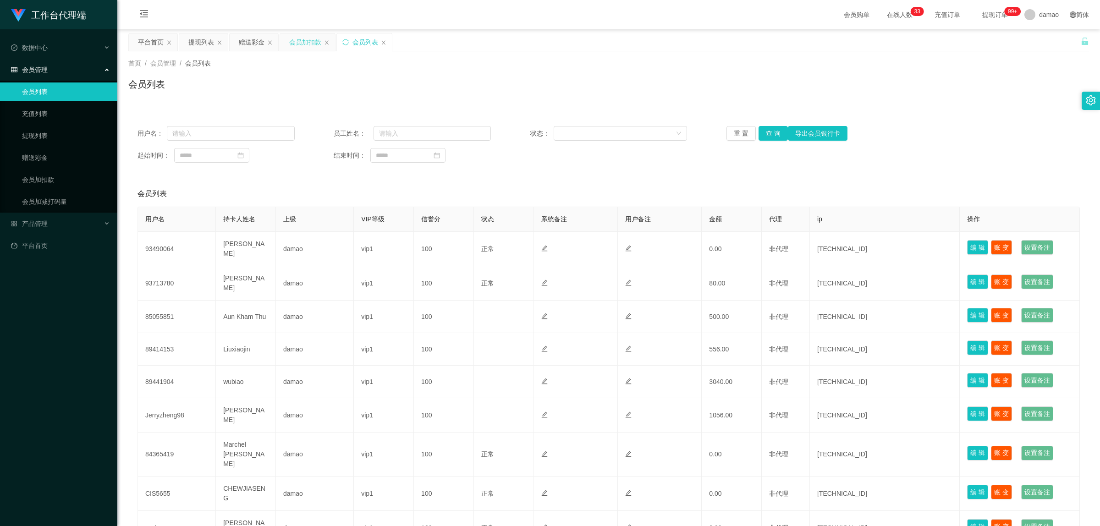
click at [301, 46] on div "会员加扣款" at bounding box center [305, 41] width 32 height 17
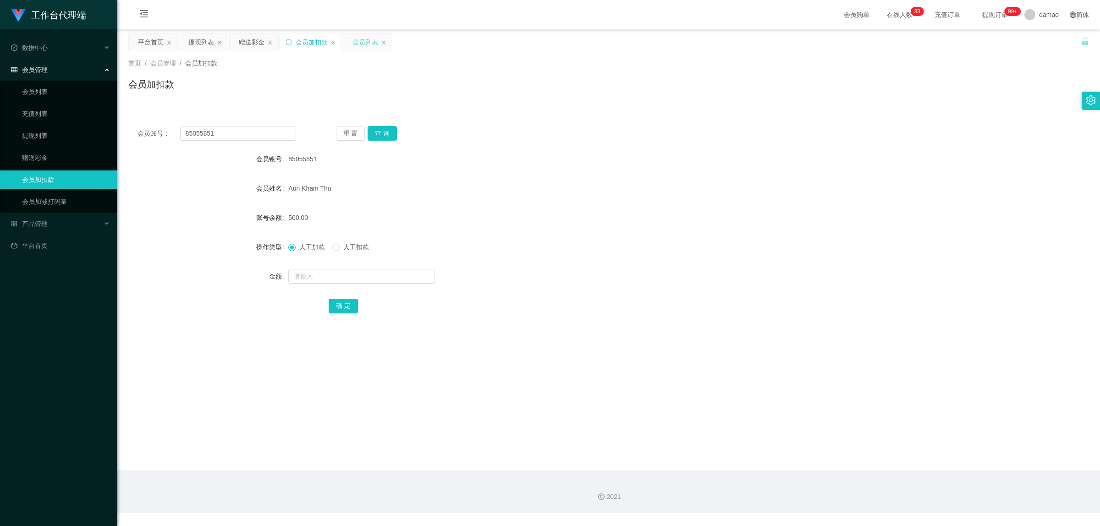
click at [365, 42] on div "会员列表" at bounding box center [365, 41] width 26 height 17
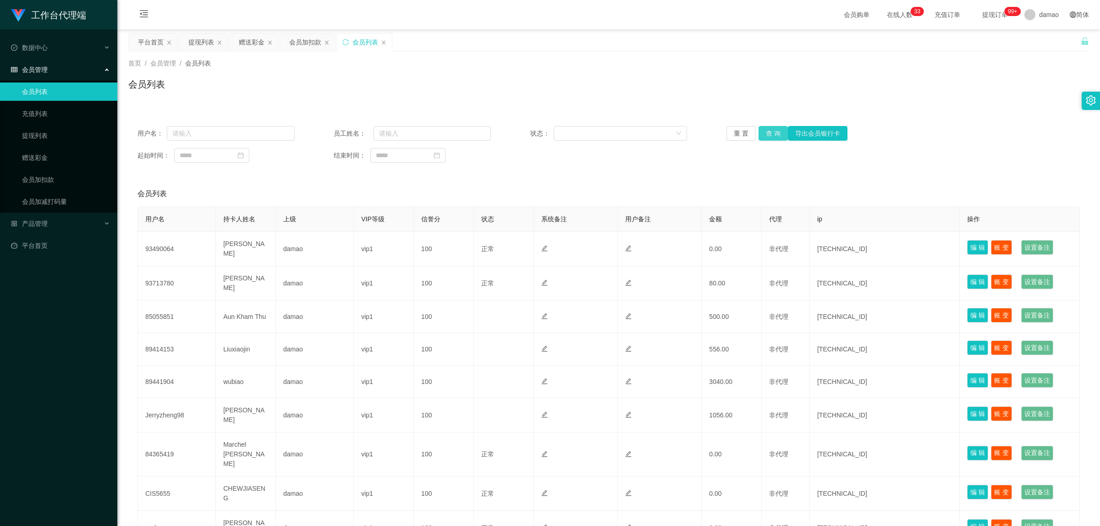
click at [768, 135] on button "查 询" at bounding box center [772, 133] width 29 height 15
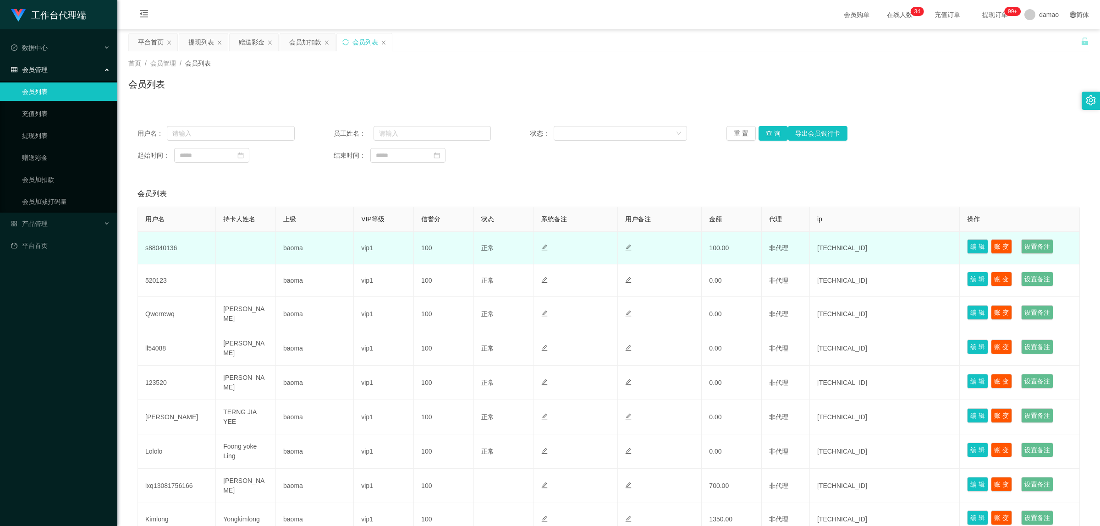
click at [170, 250] on td "s88040136" at bounding box center [177, 248] width 78 height 33
click at [170, 249] on td "s88040136" at bounding box center [177, 248] width 78 height 33
copy td "s88040136"
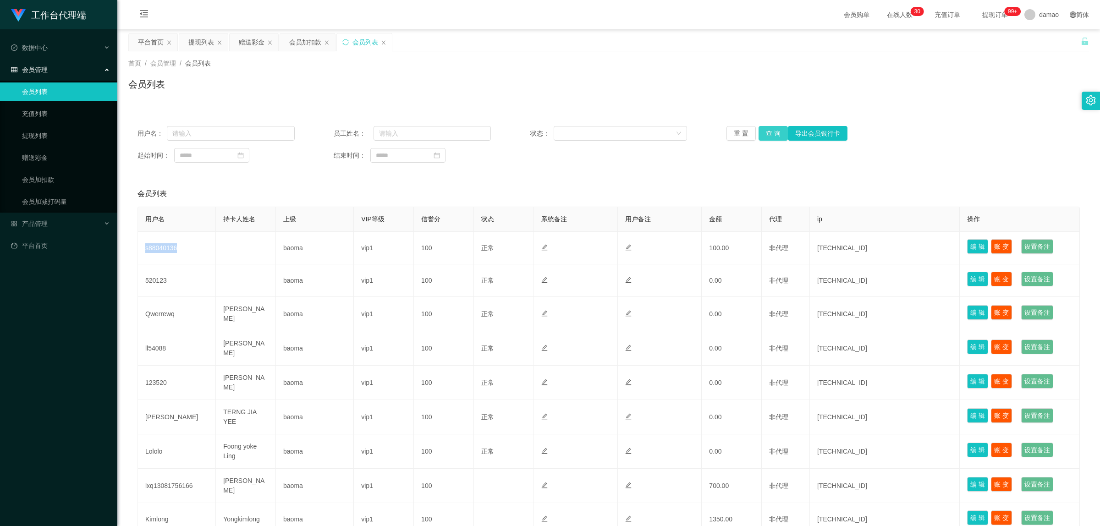
click at [776, 132] on button "查 询" at bounding box center [772, 133] width 29 height 15
click at [775, 131] on div "重 置 查 询 导出会员银行卡" at bounding box center [804, 133] width 157 height 15
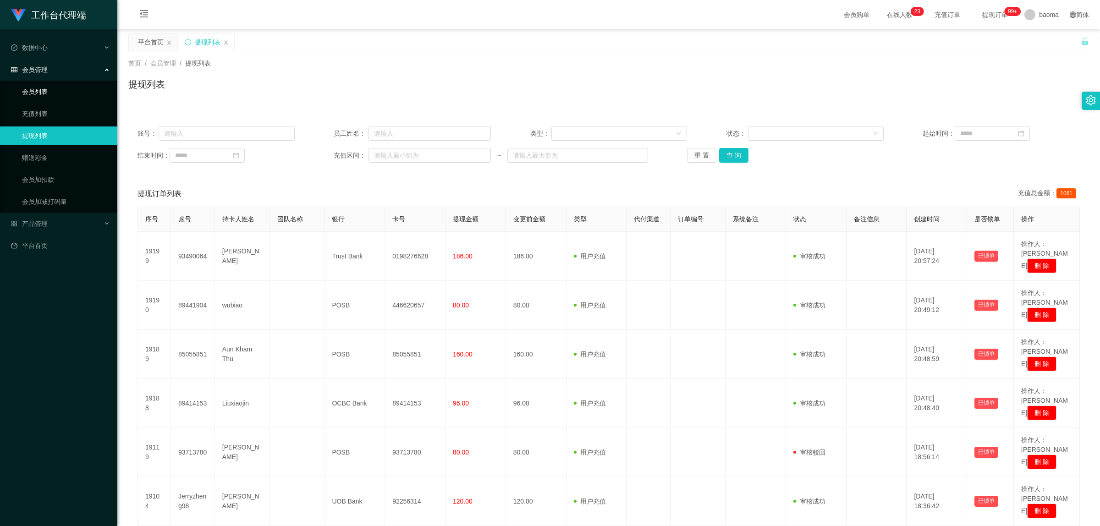
click at [35, 90] on link "会员列表" at bounding box center [66, 91] width 88 height 18
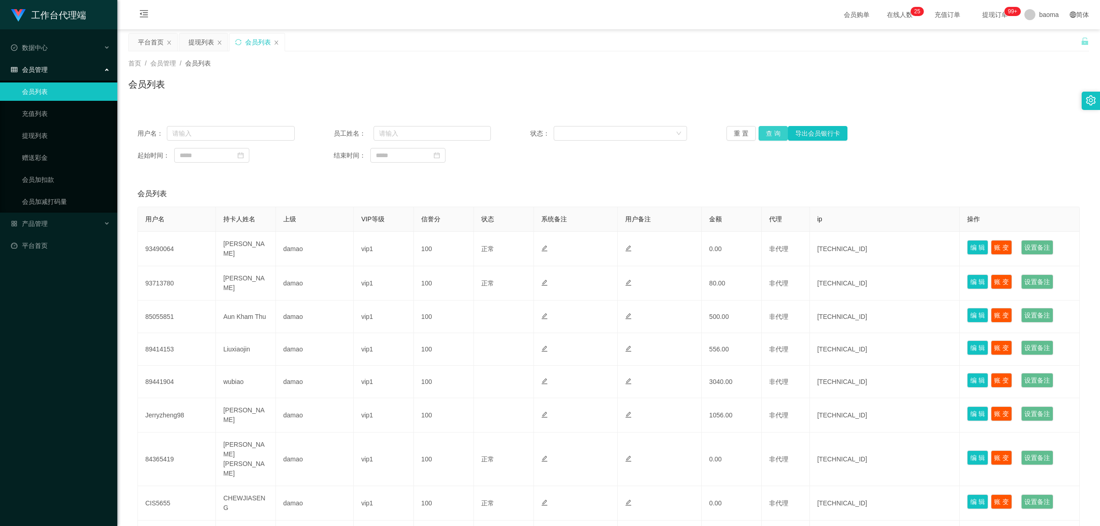
click at [770, 131] on button "查 询" at bounding box center [772, 133] width 29 height 15
click at [231, 128] on input "text" at bounding box center [231, 133] width 128 height 15
click at [770, 133] on button "查 询" at bounding box center [772, 133] width 29 height 15
click at [770, 133] on div "重 置 查 询 导出会员银行卡" at bounding box center [804, 133] width 157 height 15
click at [770, 133] on button "查 询" at bounding box center [772, 133] width 29 height 15
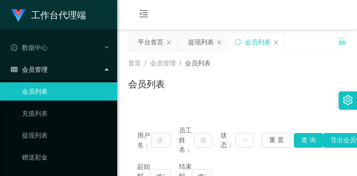
click at [249, 70] on div "首页 / 会员管理 / 会员列表 / 会员列表" at bounding box center [237, 79] width 218 height 40
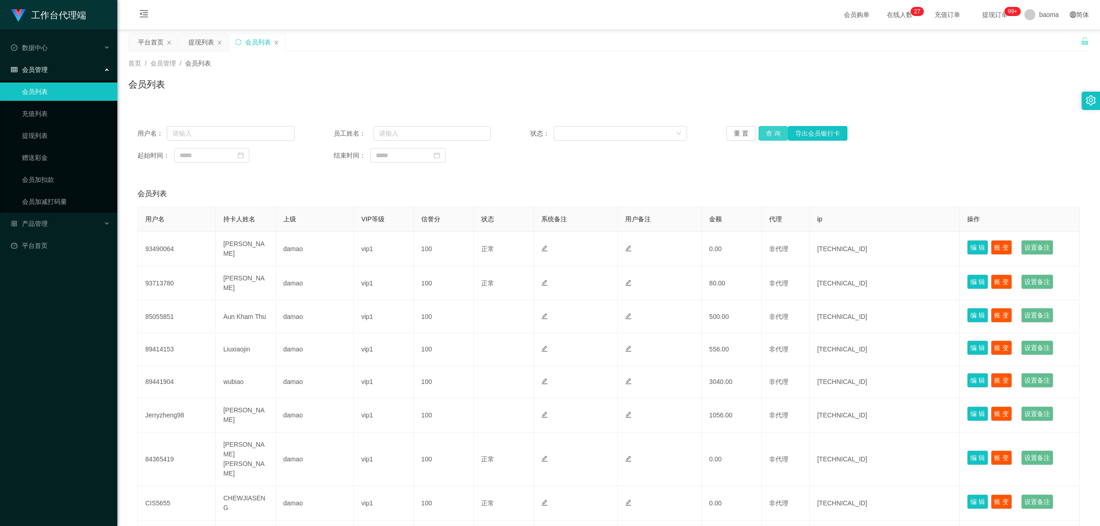
click at [770, 133] on button "查 询" at bounding box center [772, 133] width 29 height 15
